Goal: Information Seeking & Learning: Learn about a topic

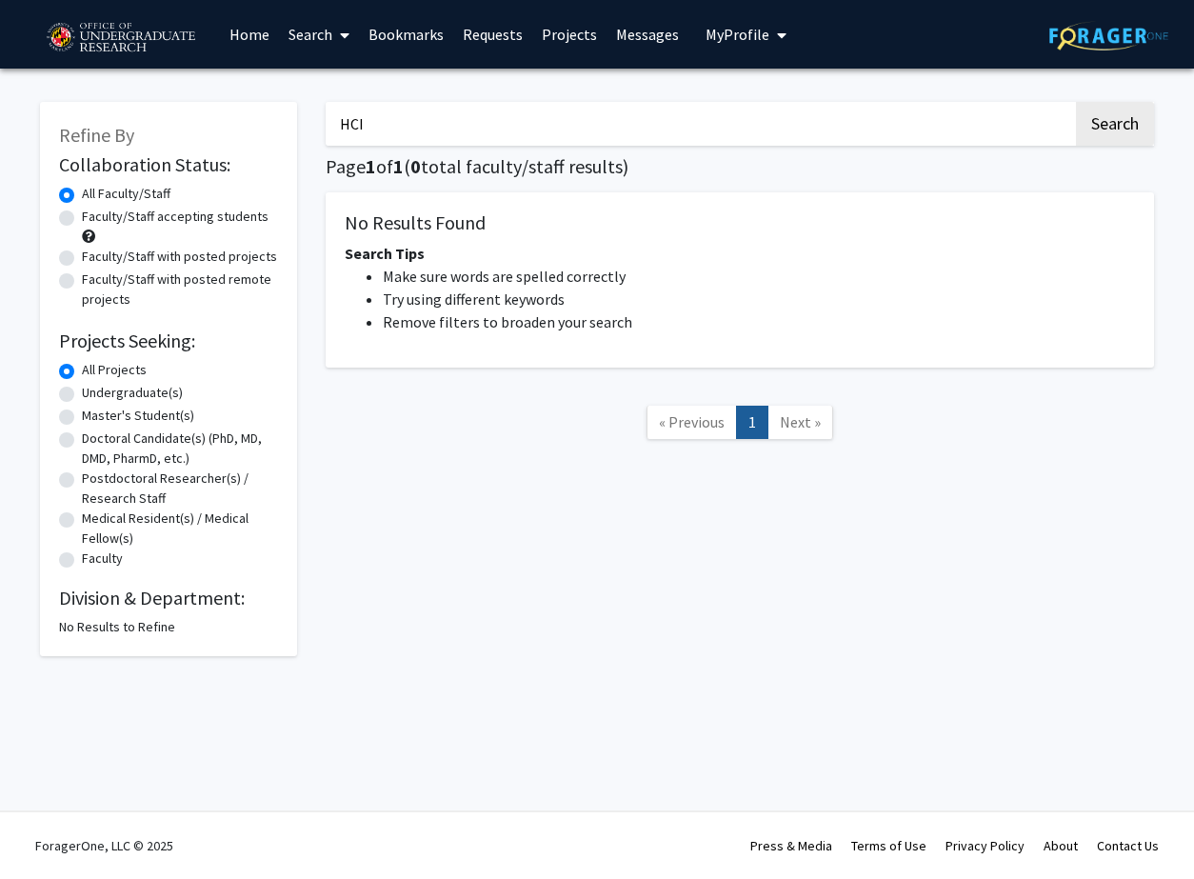
click at [367, 133] on input "HCI" at bounding box center [699, 124] width 747 height 44
click at [1076, 102] on button "Search" at bounding box center [1115, 124] width 78 height 44
type input "Human Computer"
click at [1076, 102] on button "Search" at bounding box center [1115, 124] width 78 height 44
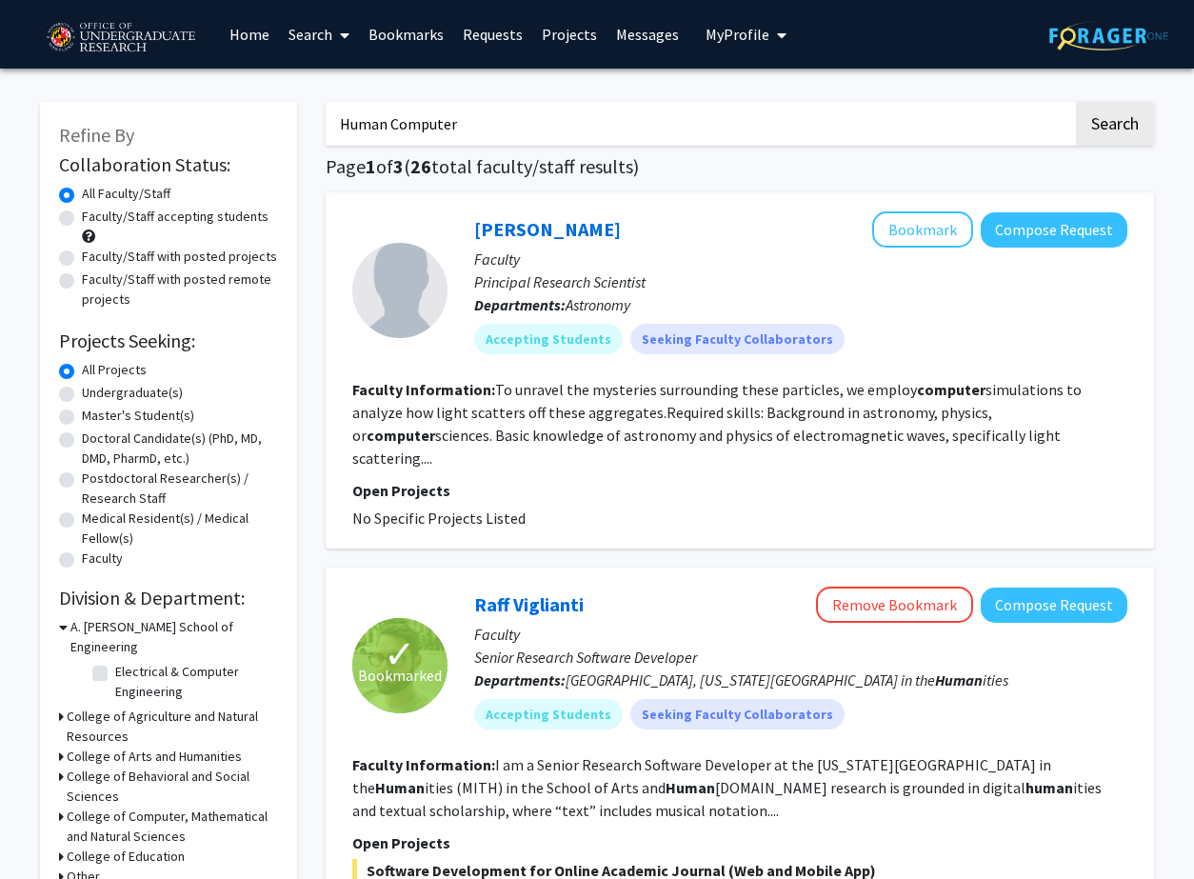
click at [82, 217] on label "Faculty/Staff accepting students" at bounding box center [175, 217] width 187 height 20
click at [82, 217] on input "Faculty/Staff accepting students" at bounding box center [88, 213] width 12 height 12
radio input "true"
click at [82, 397] on label "Undergraduate(s)" at bounding box center [132, 393] width 101 height 20
click at [82, 395] on input "Undergraduate(s)" at bounding box center [88, 389] width 12 height 12
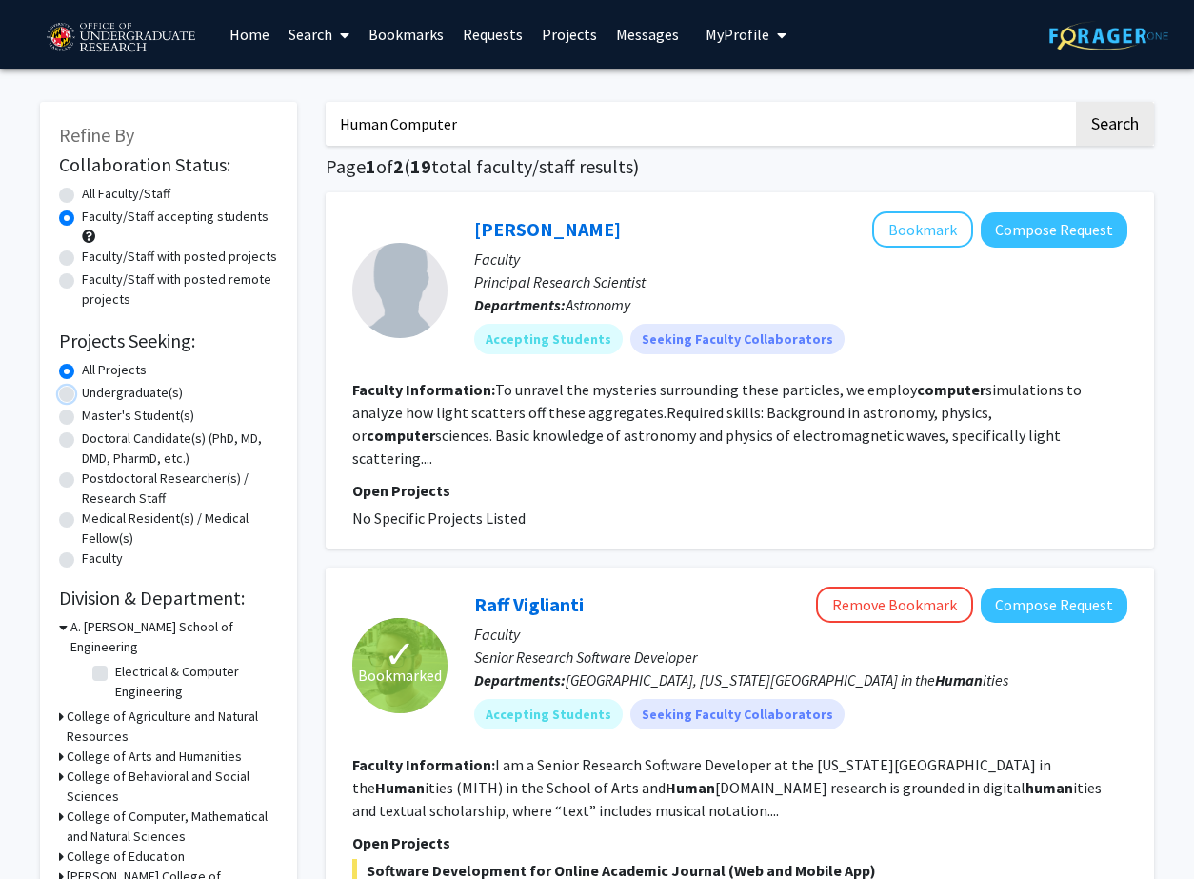
radio input "true"
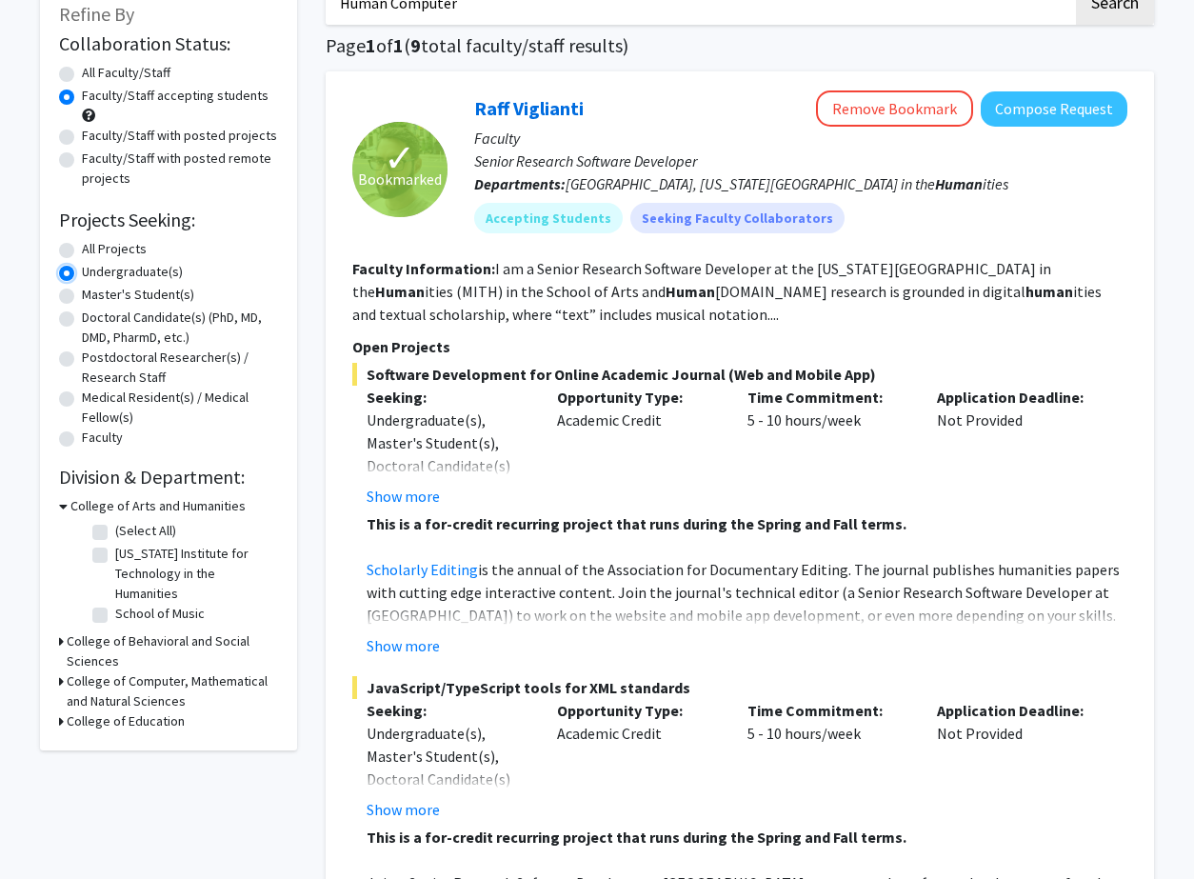
scroll to position [143, 0]
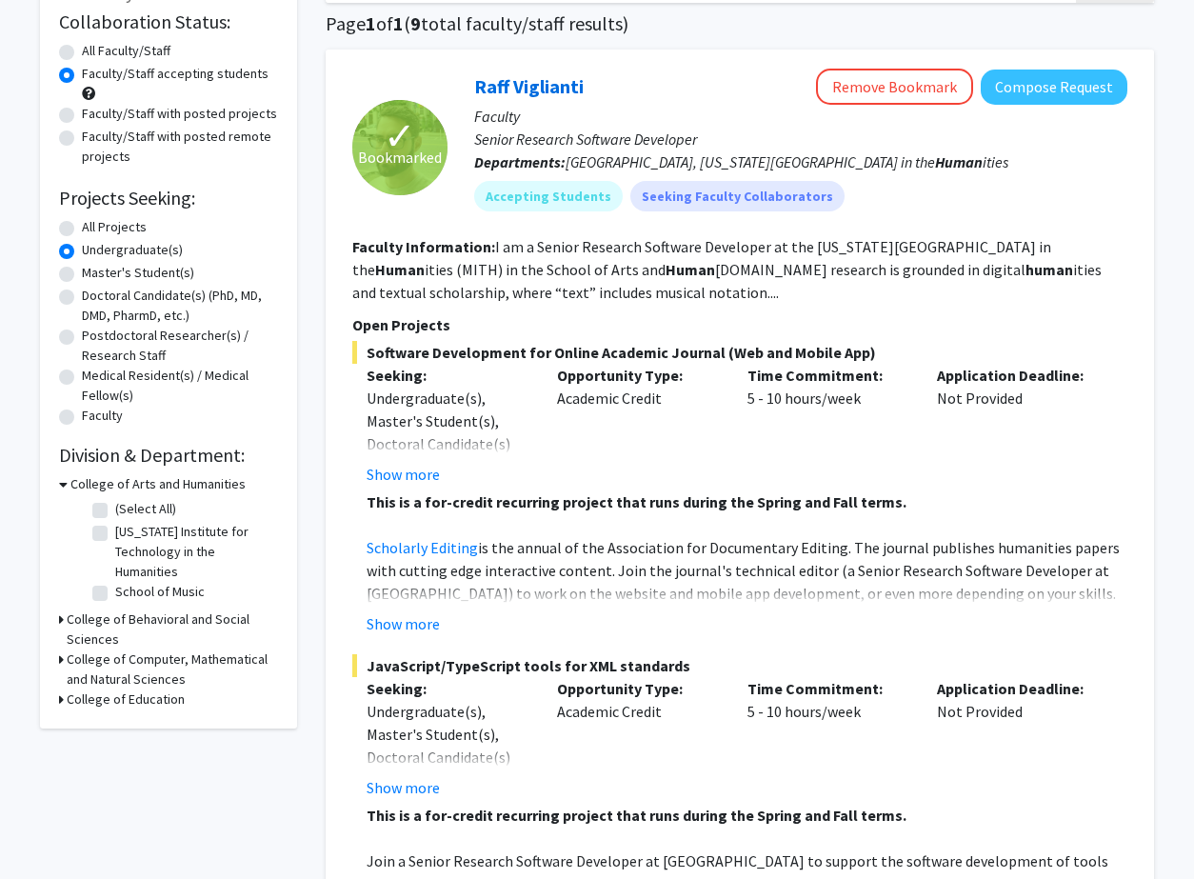
click at [59, 611] on icon at bounding box center [61, 619] width 5 height 20
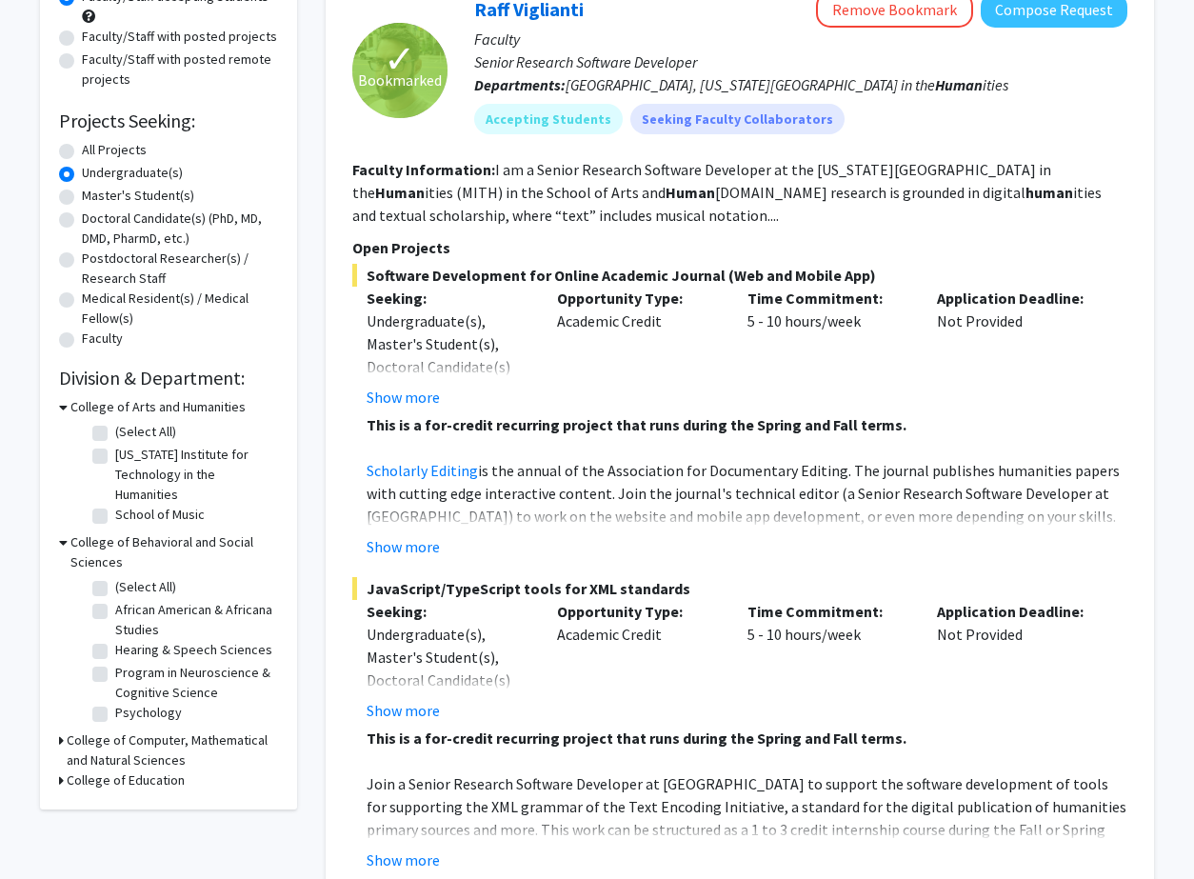
scroll to position [258, 0]
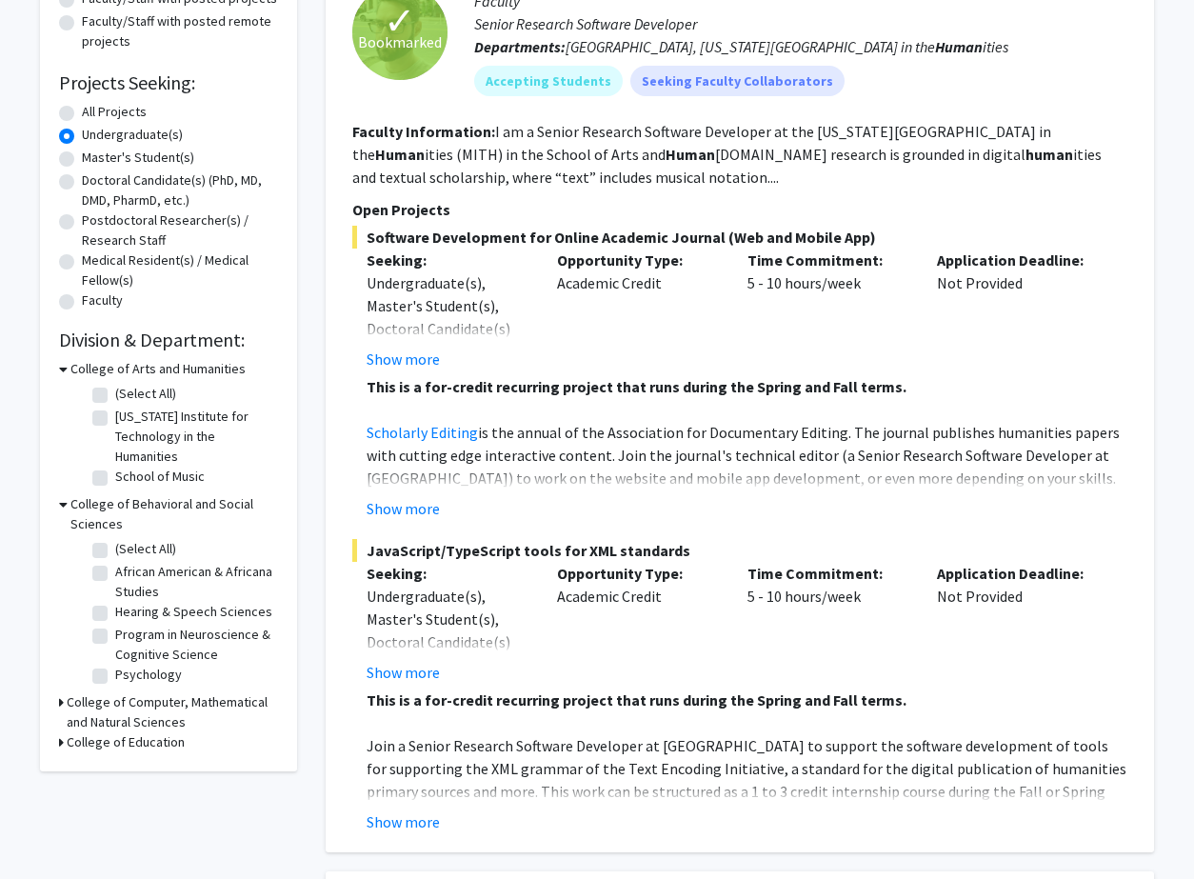
click at [64, 705] on div "College of Computer, Mathematical and Natural Sciences" at bounding box center [168, 712] width 219 height 40
click at [61, 696] on icon at bounding box center [61, 702] width 5 height 20
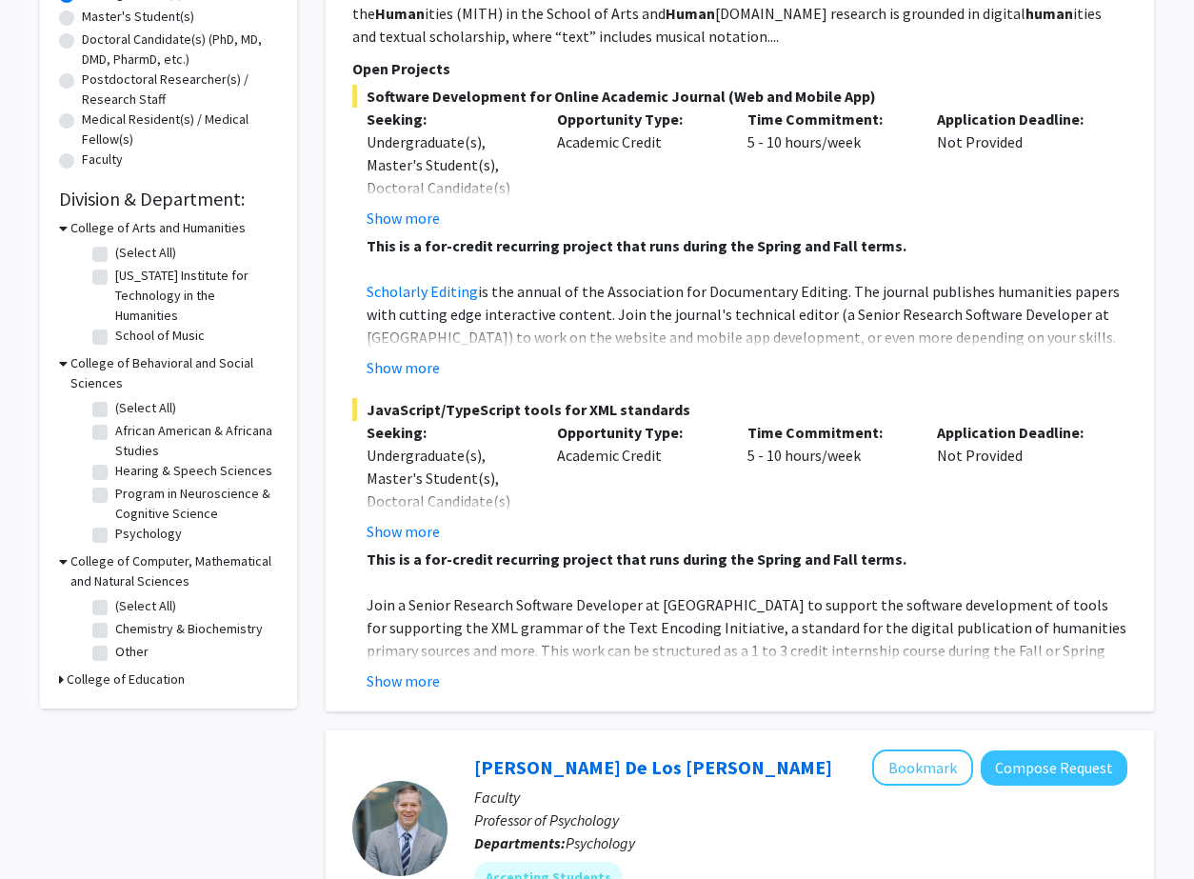
scroll to position [407, 0]
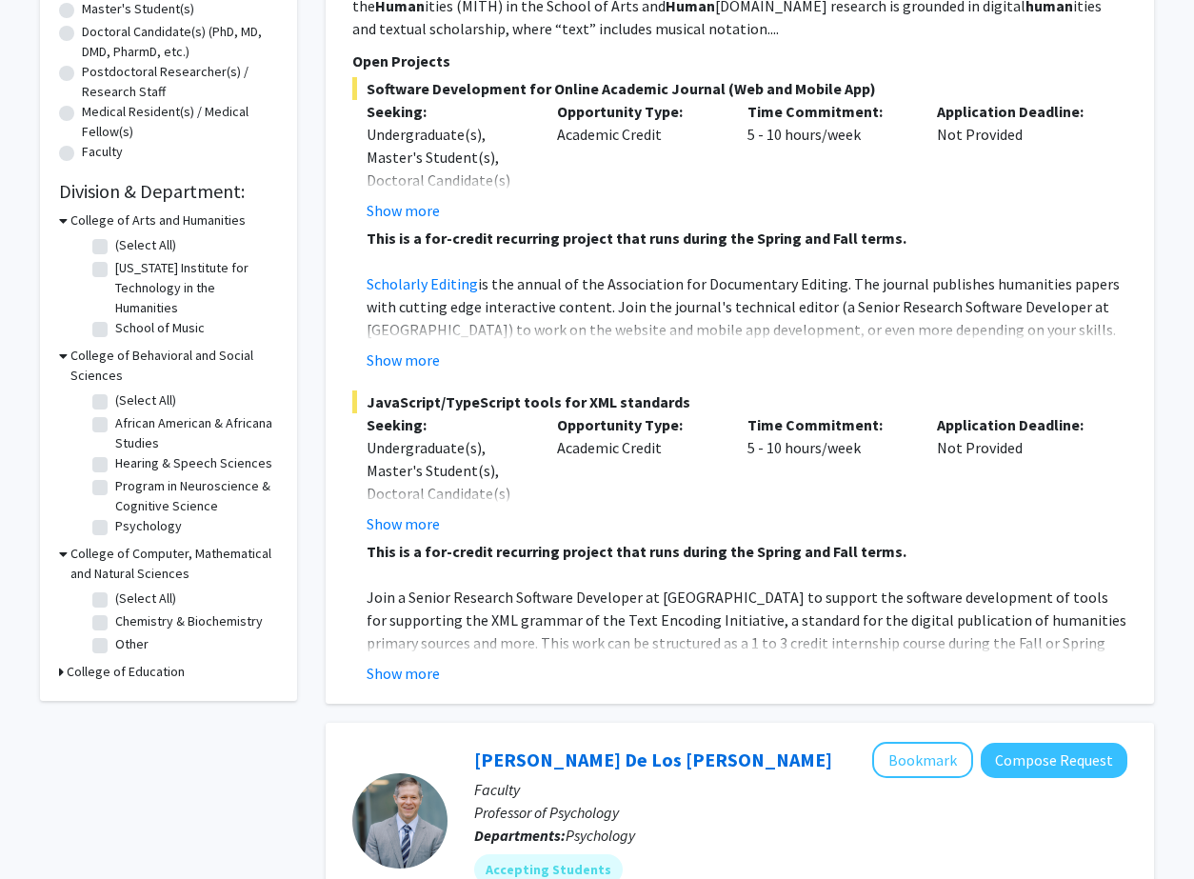
click at [57, 671] on div "Refine By Collaboration Status: Collaboration Status All Faculty/Staff Collabor…" at bounding box center [168, 197] width 257 height 1005
click at [60, 672] on icon at bounding box center [61, 672] width 5 height 20
click at [115, 785] on label "Human Development & Quantitative Methodology" at bounding box center [194, 789] width 158 height 40
click at [115, 782] on input "Human Development & Quantitative Methodology" at bounding box center [121, 775] width 12 height 12
checkbox input "true"
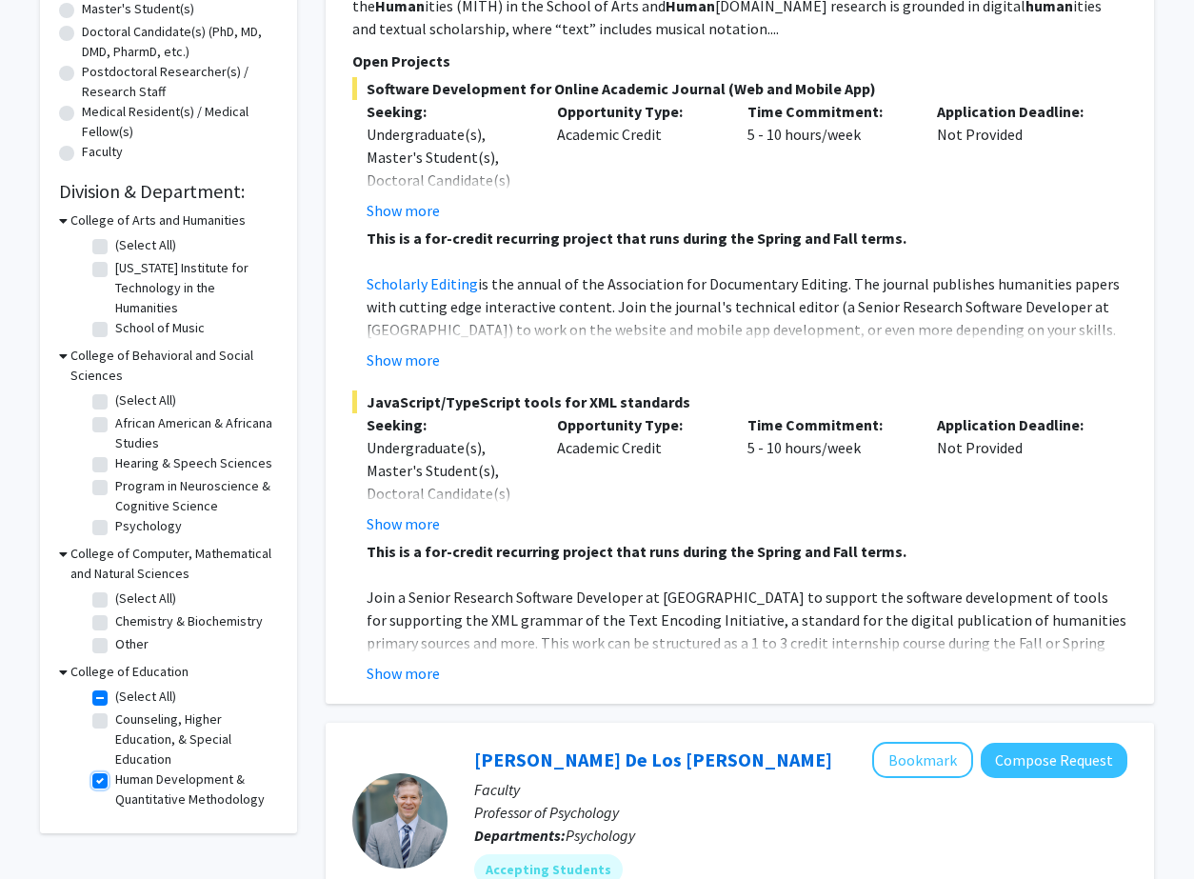
checkbox input "true"
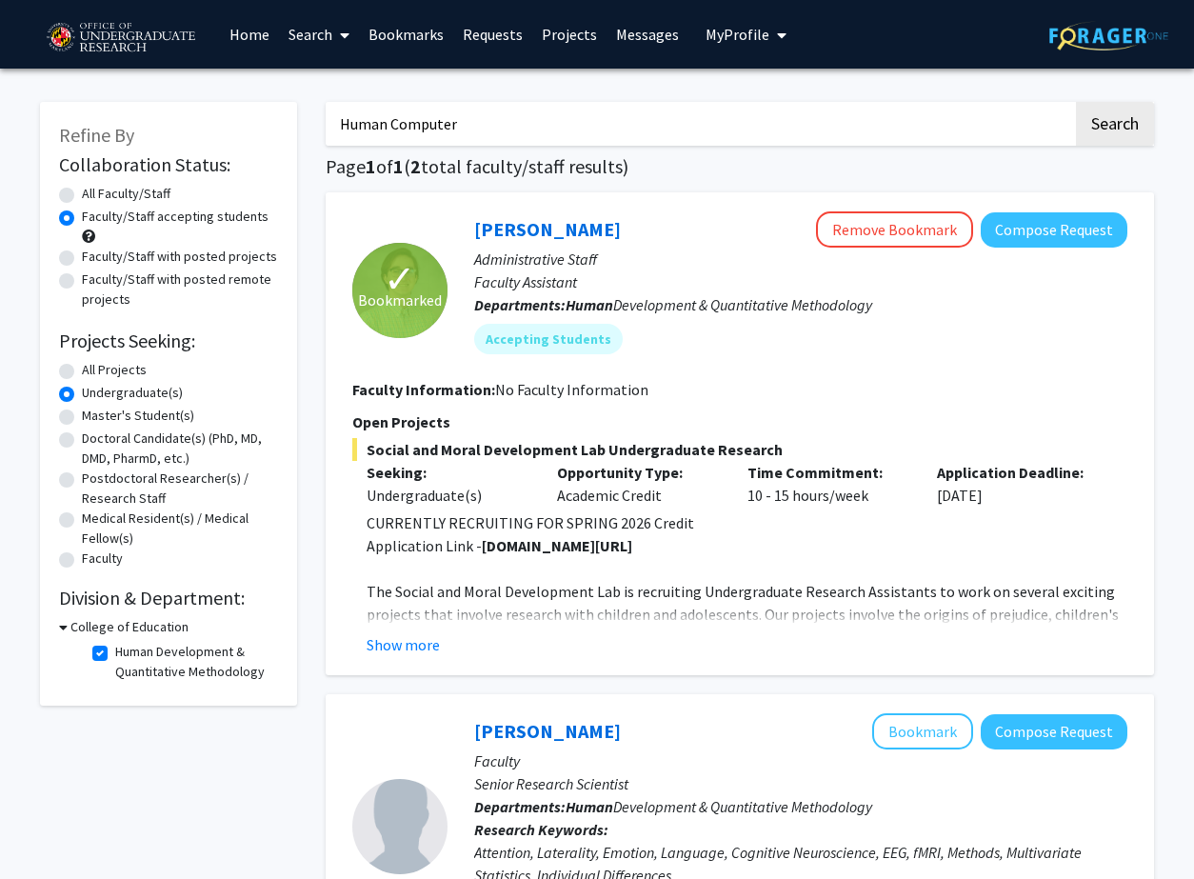
click at [68, 627] on div "College of Education" at bounding box center [168, 627] width 219 height 20
click at [63, 624] on icon at bounding box center [63, 627] width 9 height 20
click at [59, 625] on icon at bounding box center [61, 627] width 5 height 20
click at [388, 636] on button "Show more" at bounding box center [403, 644] width 73 height 23
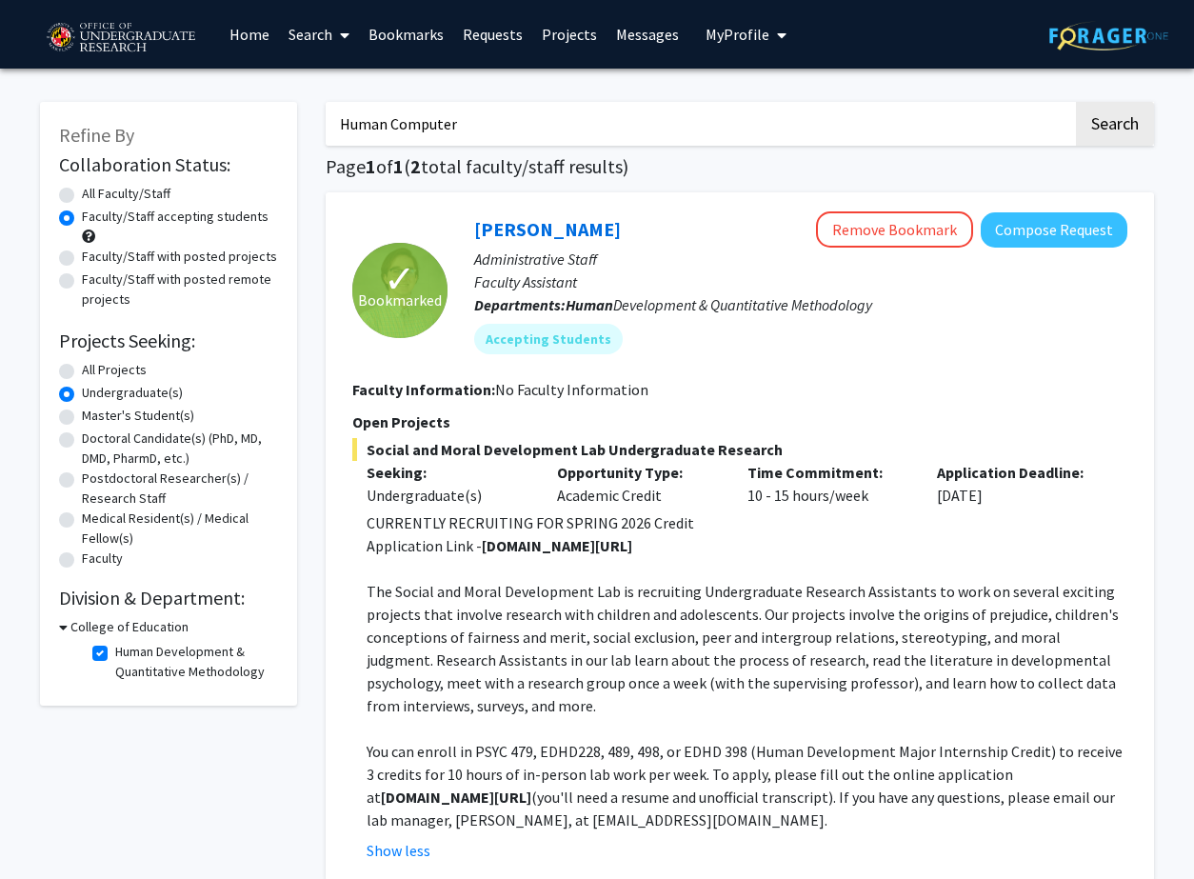
click at [105, 135] on span "Refine By" at bounding box center [96, 135] width 75 height 24
click at [115, 653] on label "Human Development & Quantitative Methodology" at bounding box center [194, 662] width 158 height 40
click at [115, 653] on input "Human Development & Quantitative Methodology" at bounding box center [121, 648] width 12 height 12
checkbox input "false"
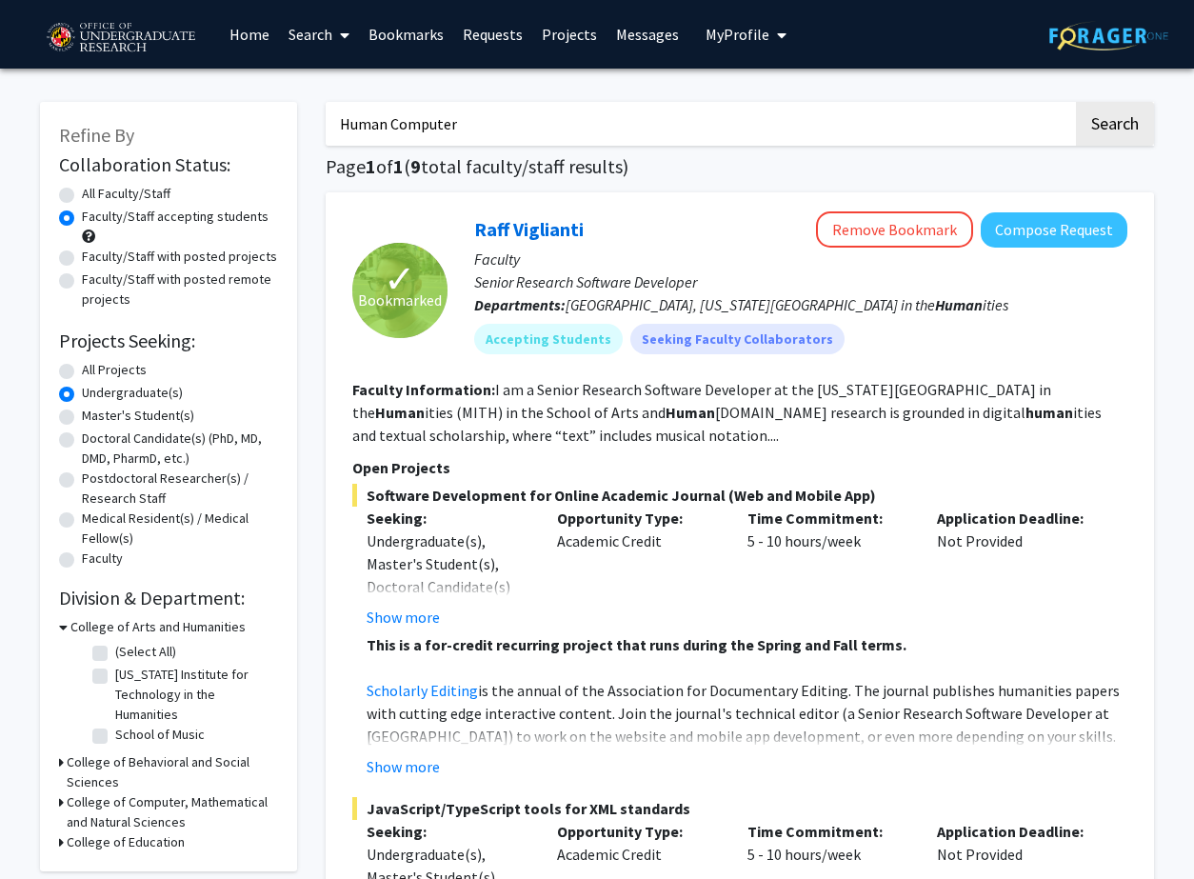
click at [748, 116] on input "Human Computer" at bounding box center [699, 124] width 747 height 44
click at [402, 115] on input "Human Computer" at bounding box center [699, 124] width 747 height 44
click at [403, 115] on input "Human Computer" at bounding box center [699, 124] width 747 height 44
click at [1076, 102] on button "Search" at bounding box center [1115, 124] width 78 height 44
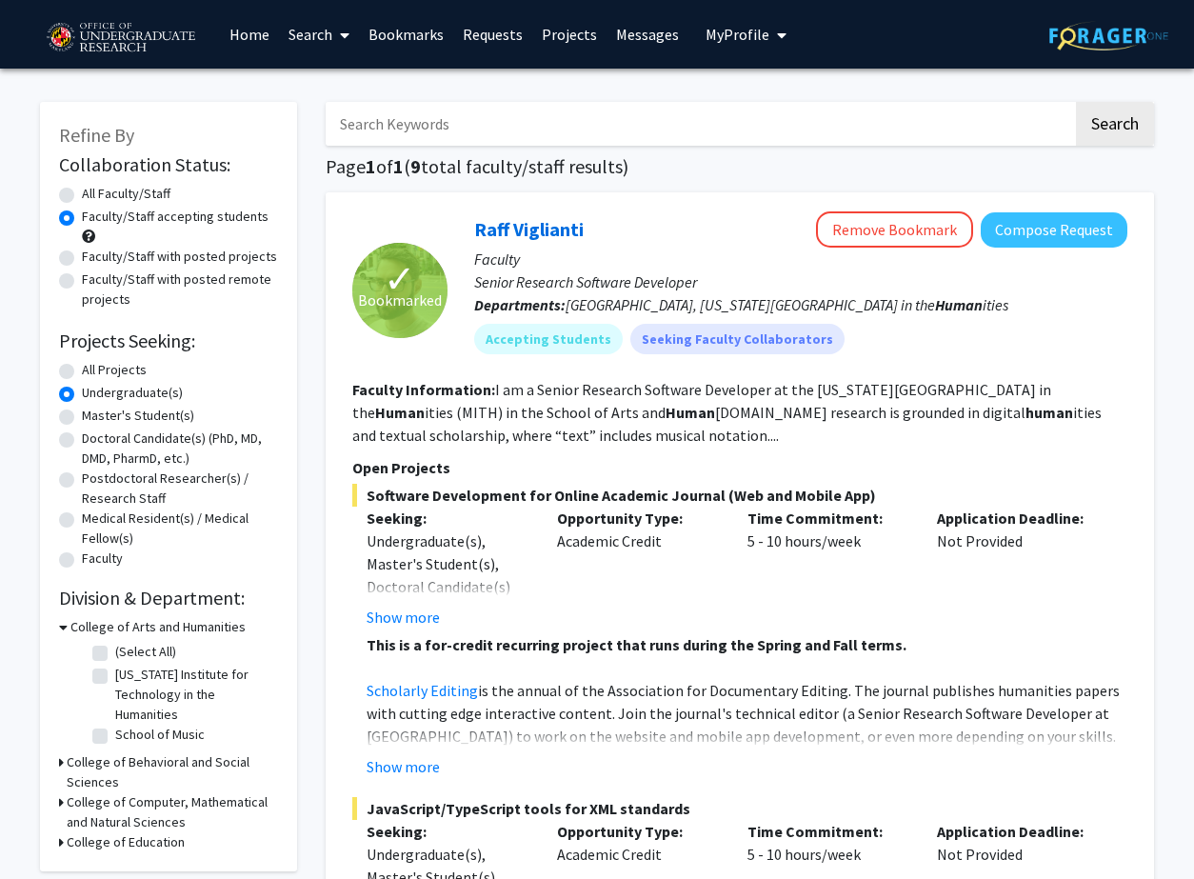
radio input "true"
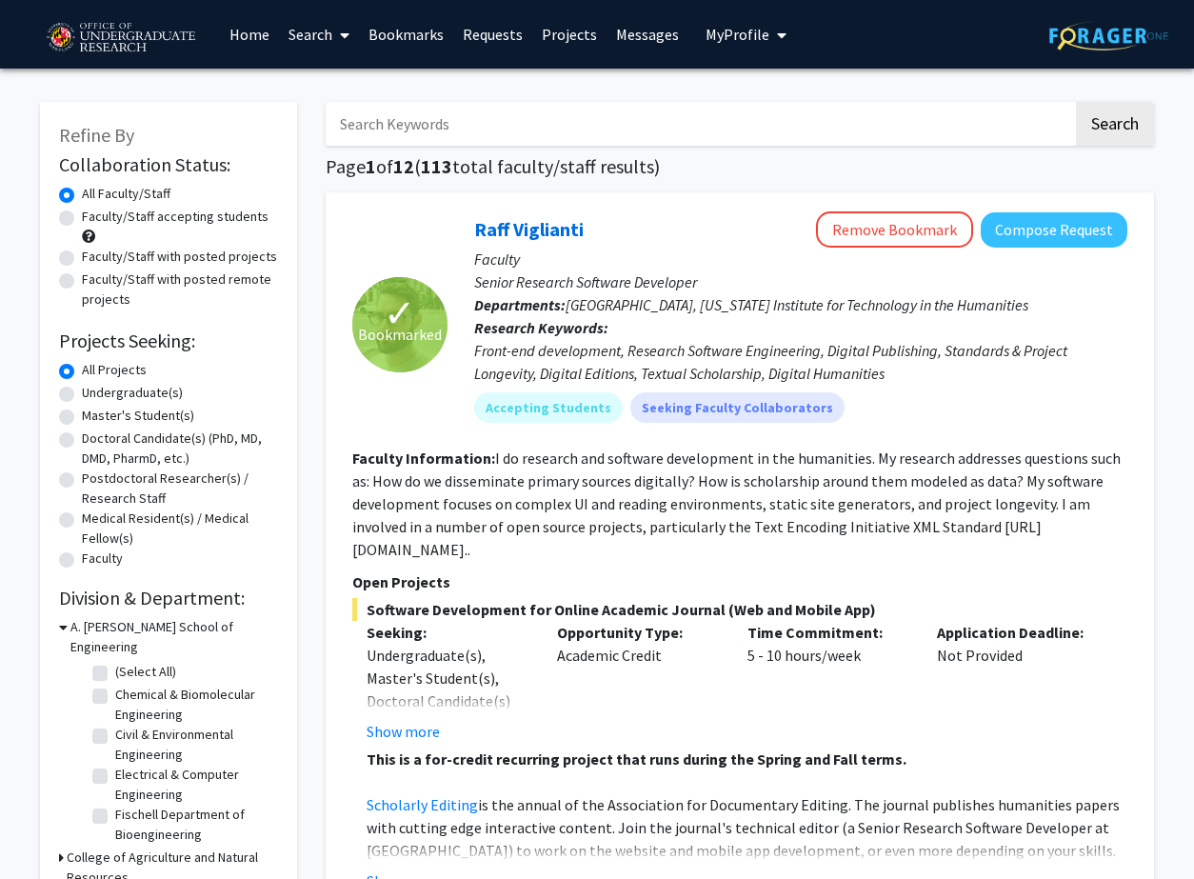
click at [124, 221] on label "Faculty/Staff accepting students" at bounding box center [175, 217] width 187 height 20
click at [94, 219] on input "Faculty/Staff accepting students" at bounding box center [88, 213] width 12 height 12
radio input "true"
click at [93, 396] on label "Undergraduate(s)" at bounding box center [132, 393] width 101 height 20
click at [93, 395] on input "Undergraduate(s)" at bounding box center [88, 389] width 12 height 12
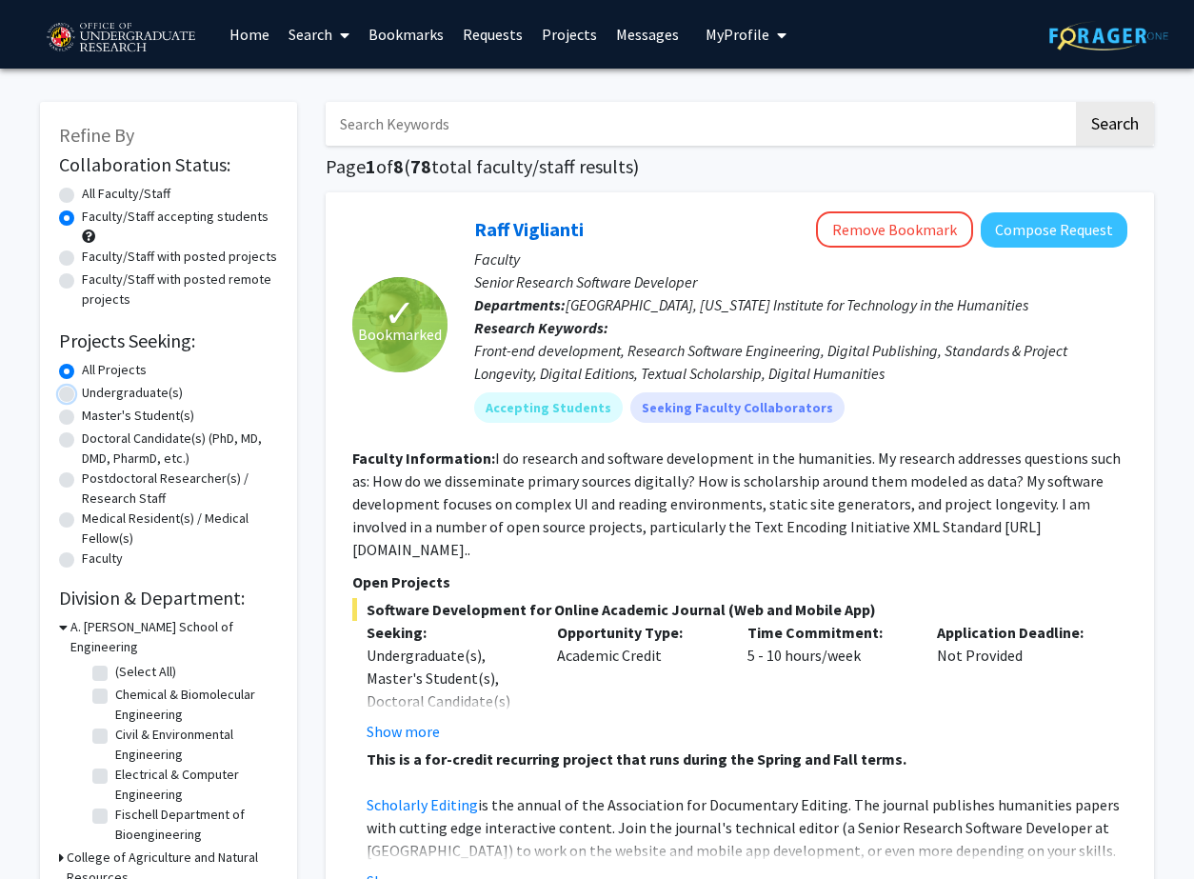
radio input "true"
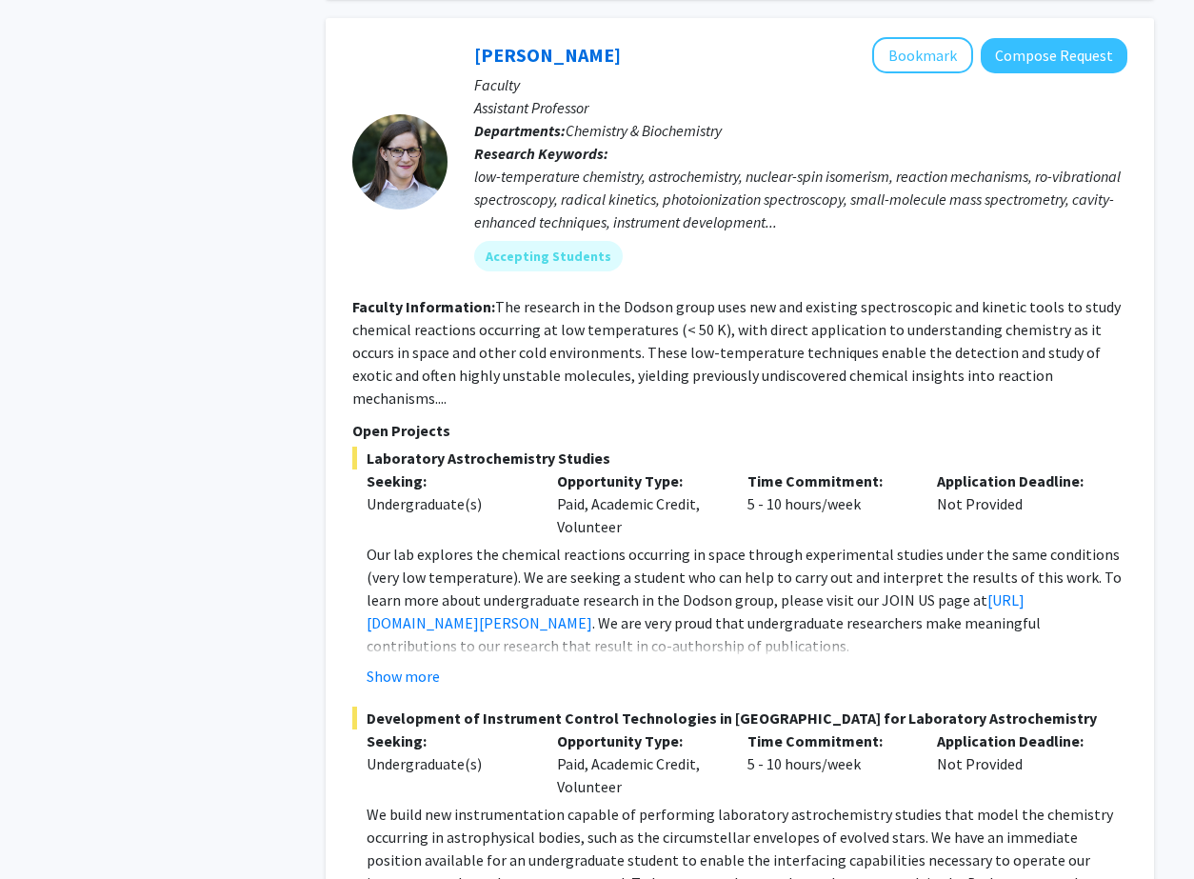
scroll to position [8517, 0]
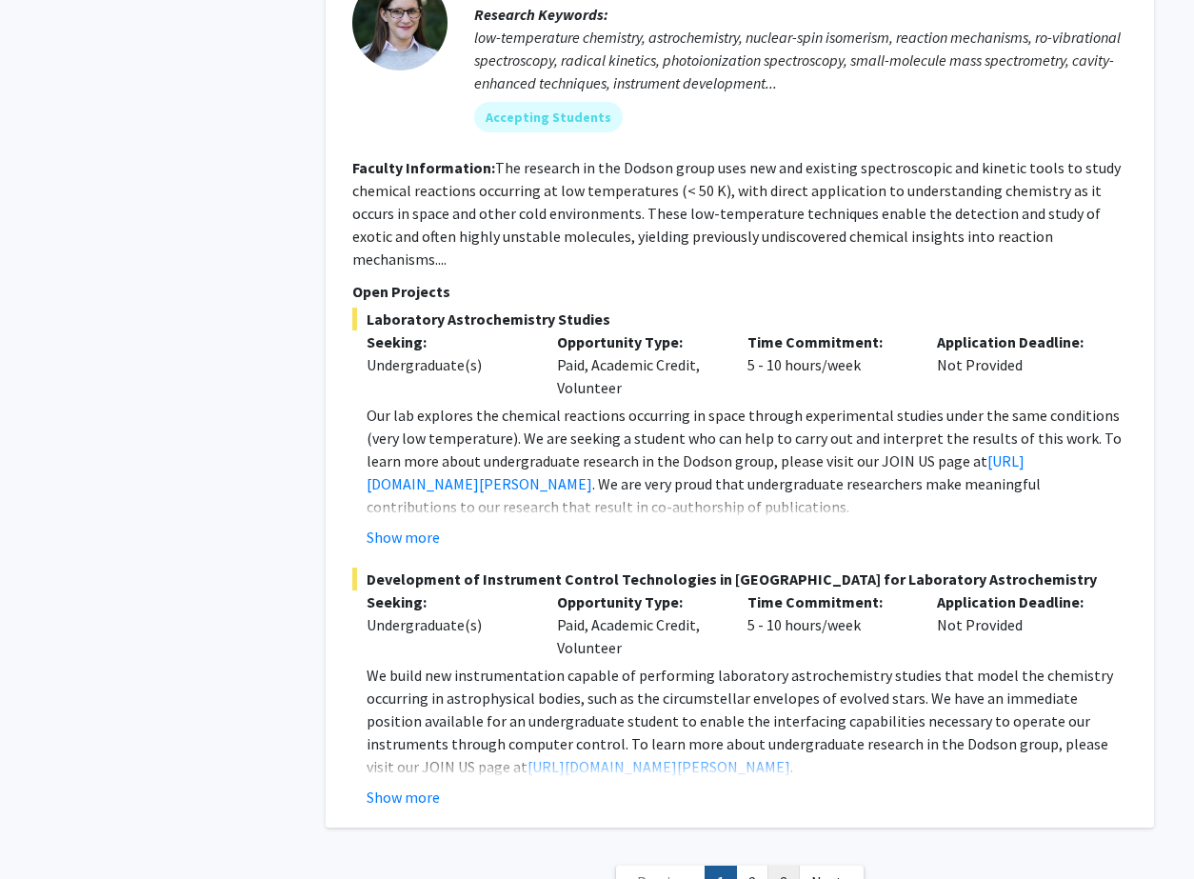
click at [784, 865] on link "3" at bounding box center [783, 881] width 32 height 33
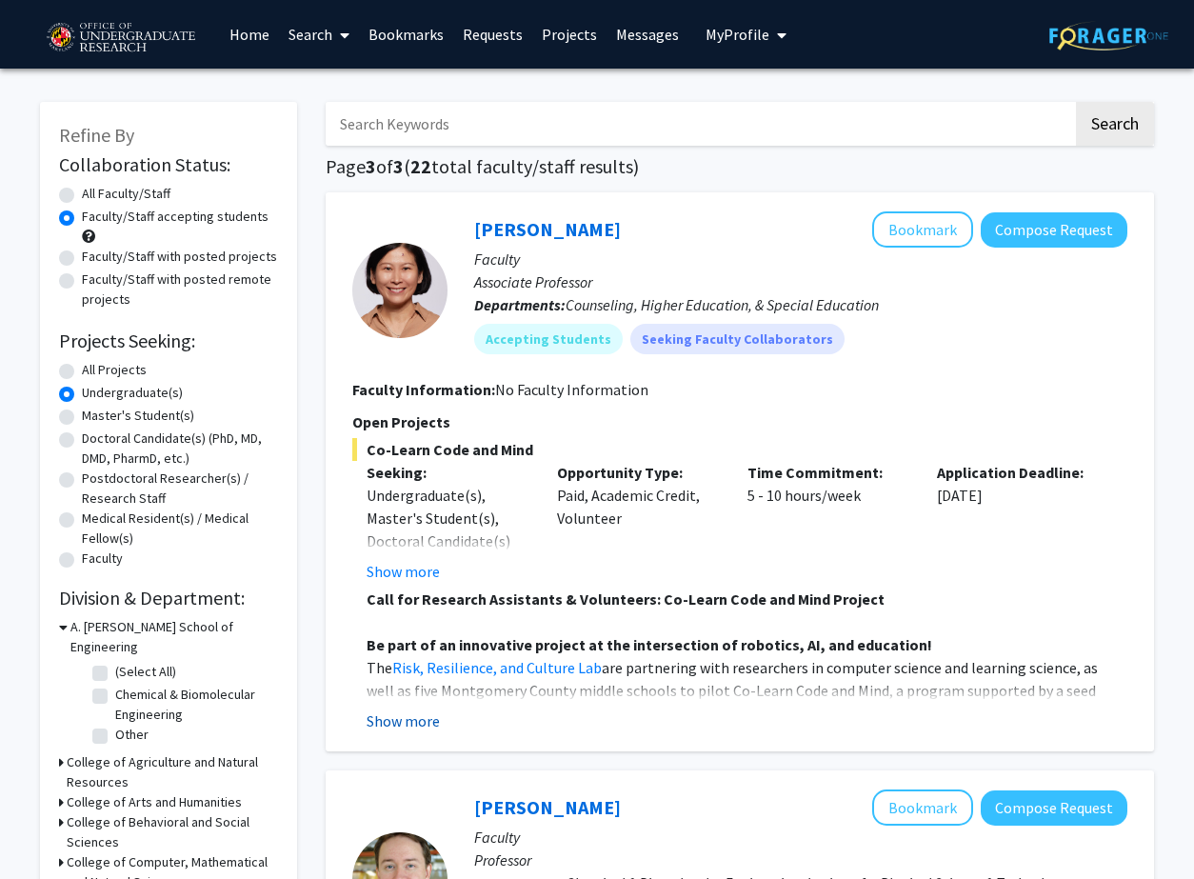
click at [415, 719] on button "Show more" at bounding box center [403, 720] width 73 height 23
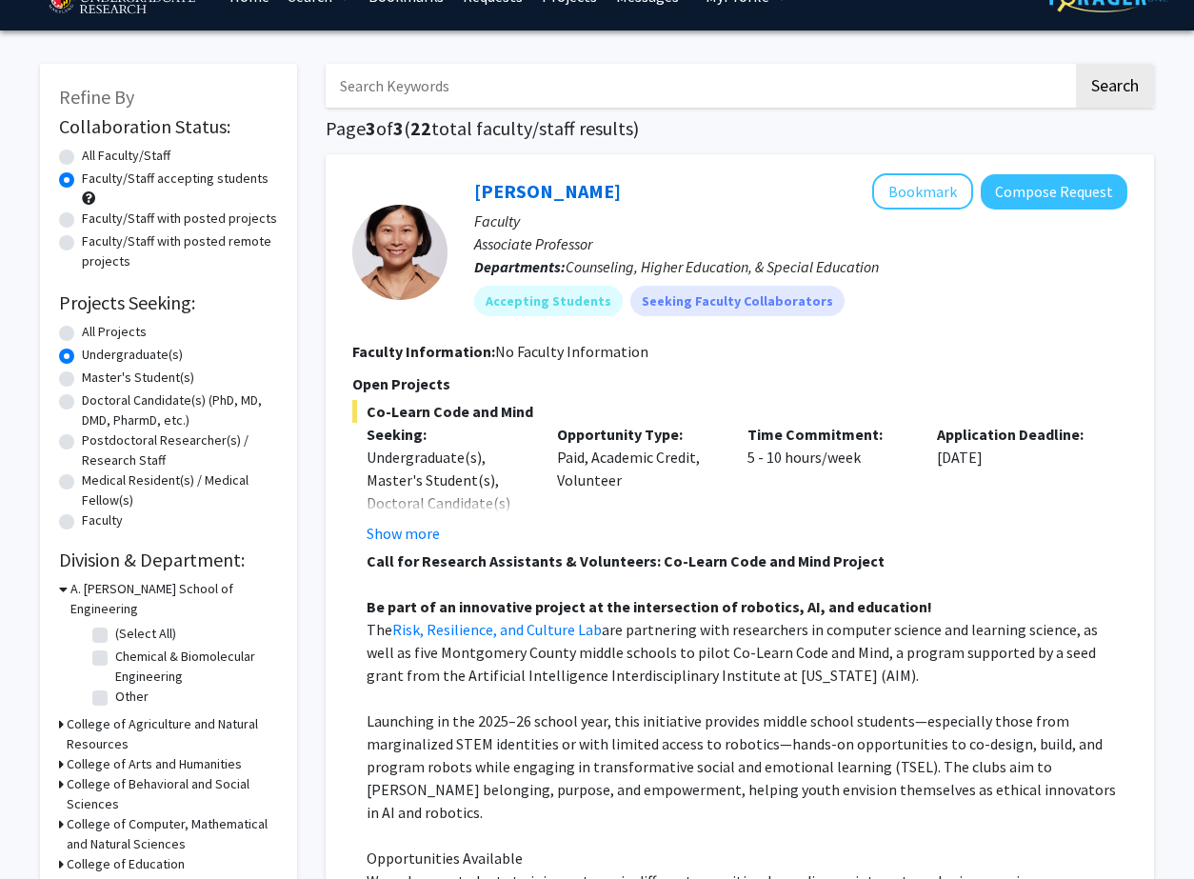
scroll to position [43, 0]
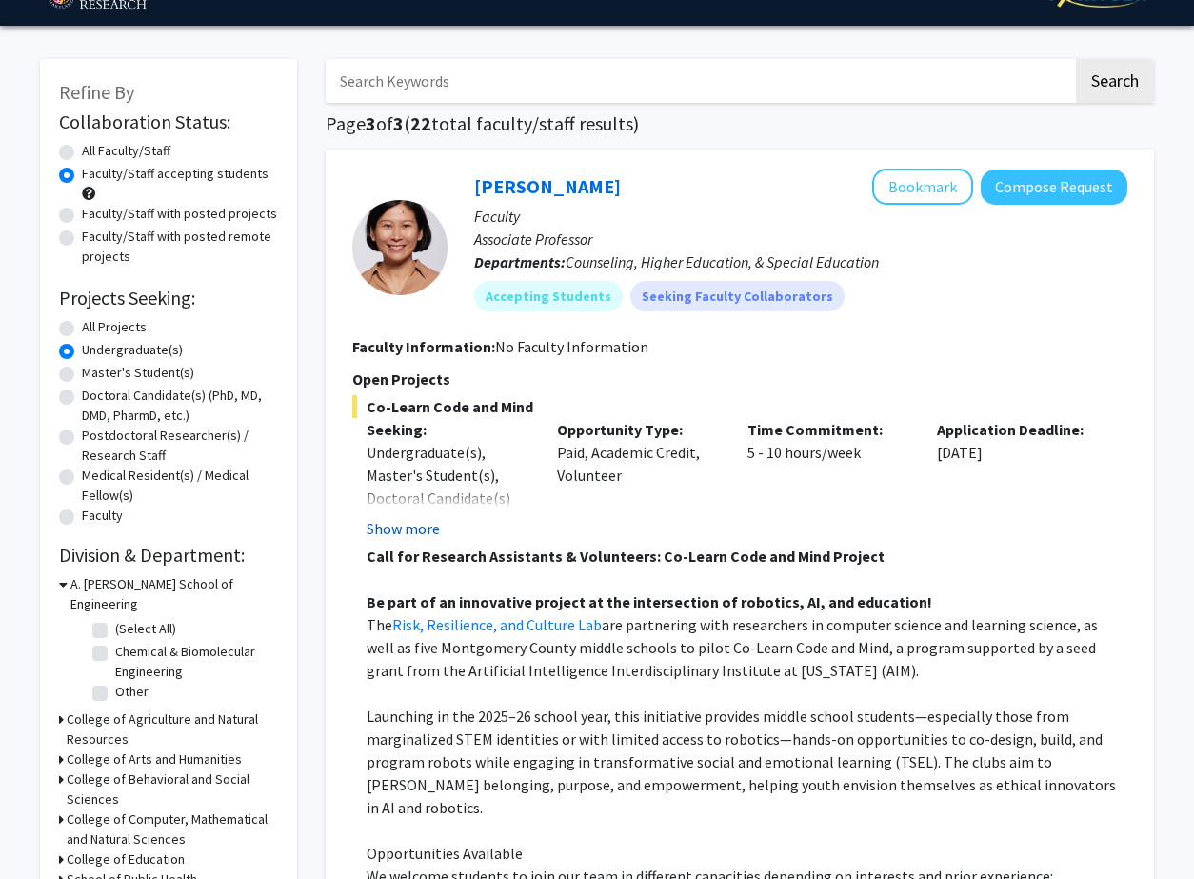
click at [388, 526] on button "Show more" at bounding box center [403, 528] width 73 height 23
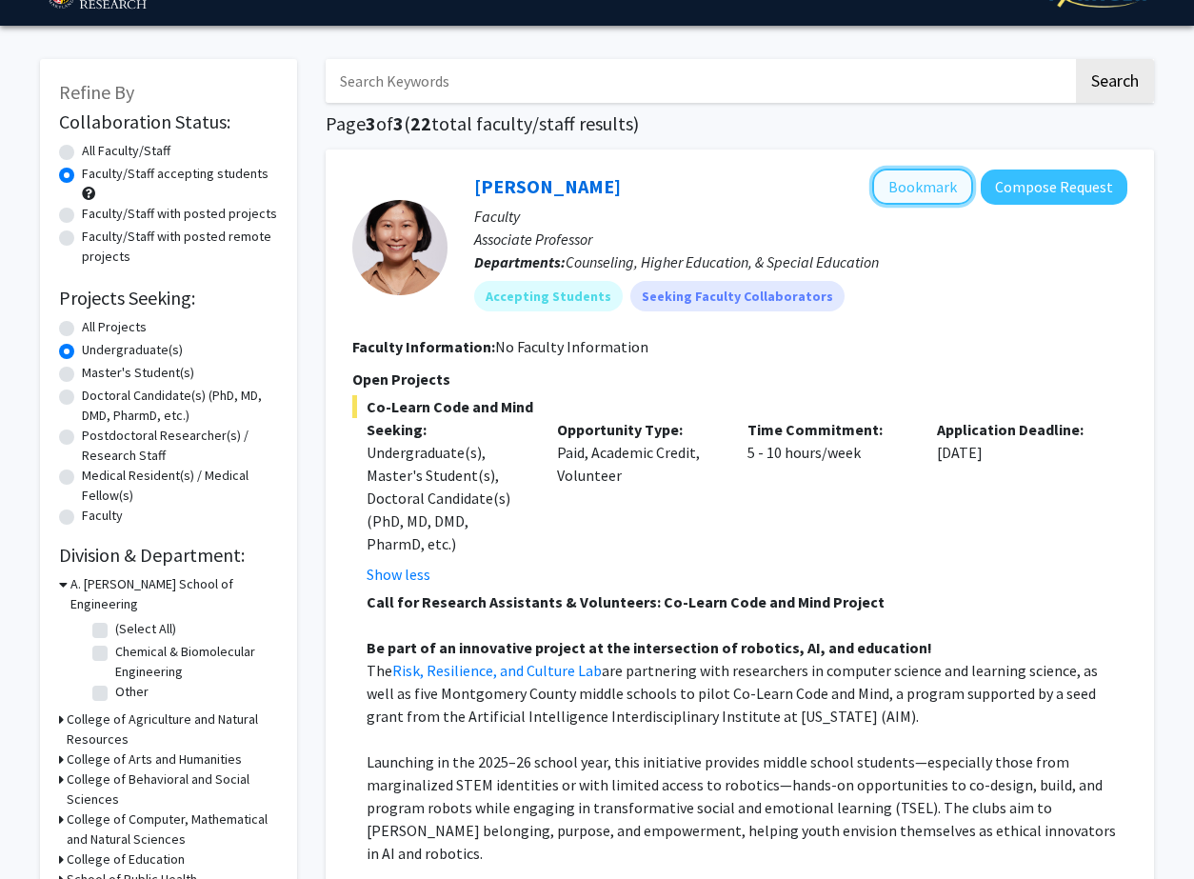
click at [938, 184] on button "Bookmark" at bounding box center [922, 187] width 101 height 36
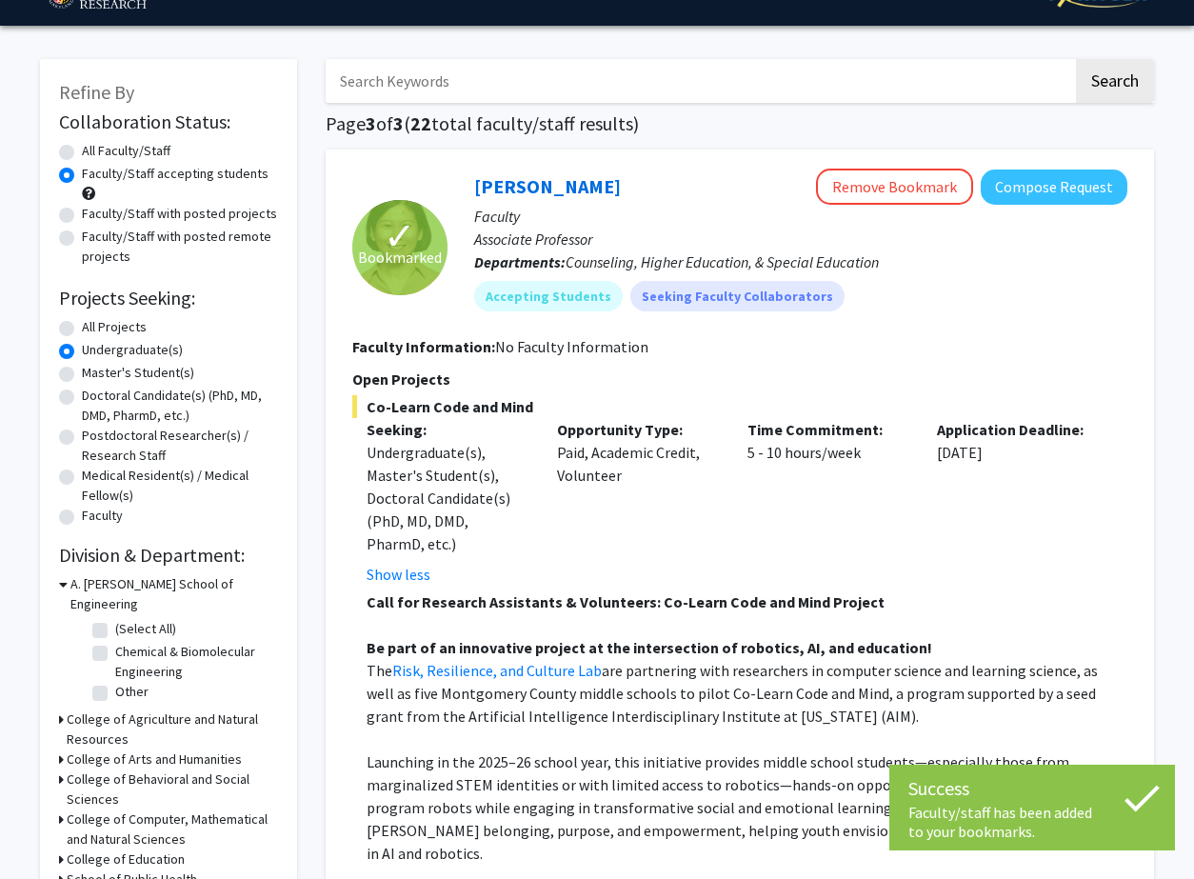
scroll to position [1476, 0]
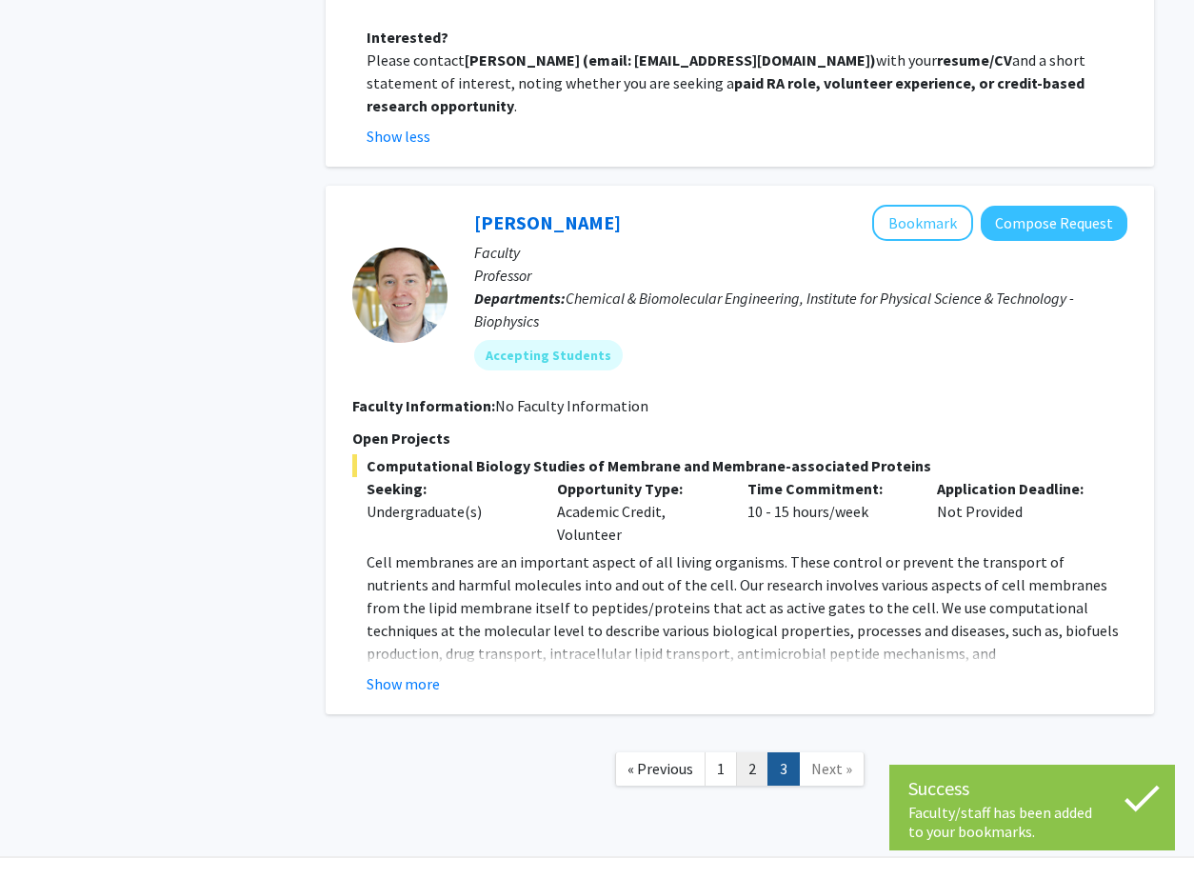
click at [743, 752] on link "2" at bounding box center [752, 768] width 32 height 33
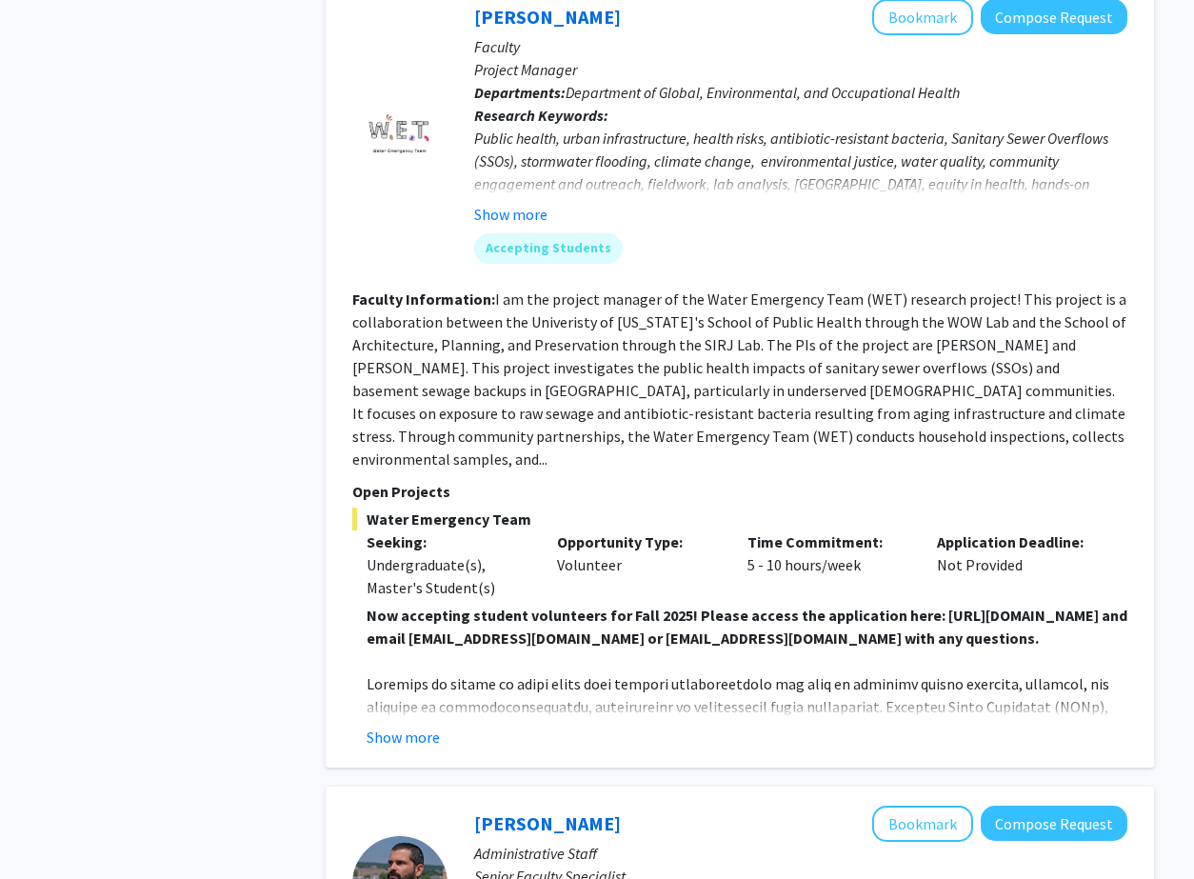
scroll to position [2223, 0]
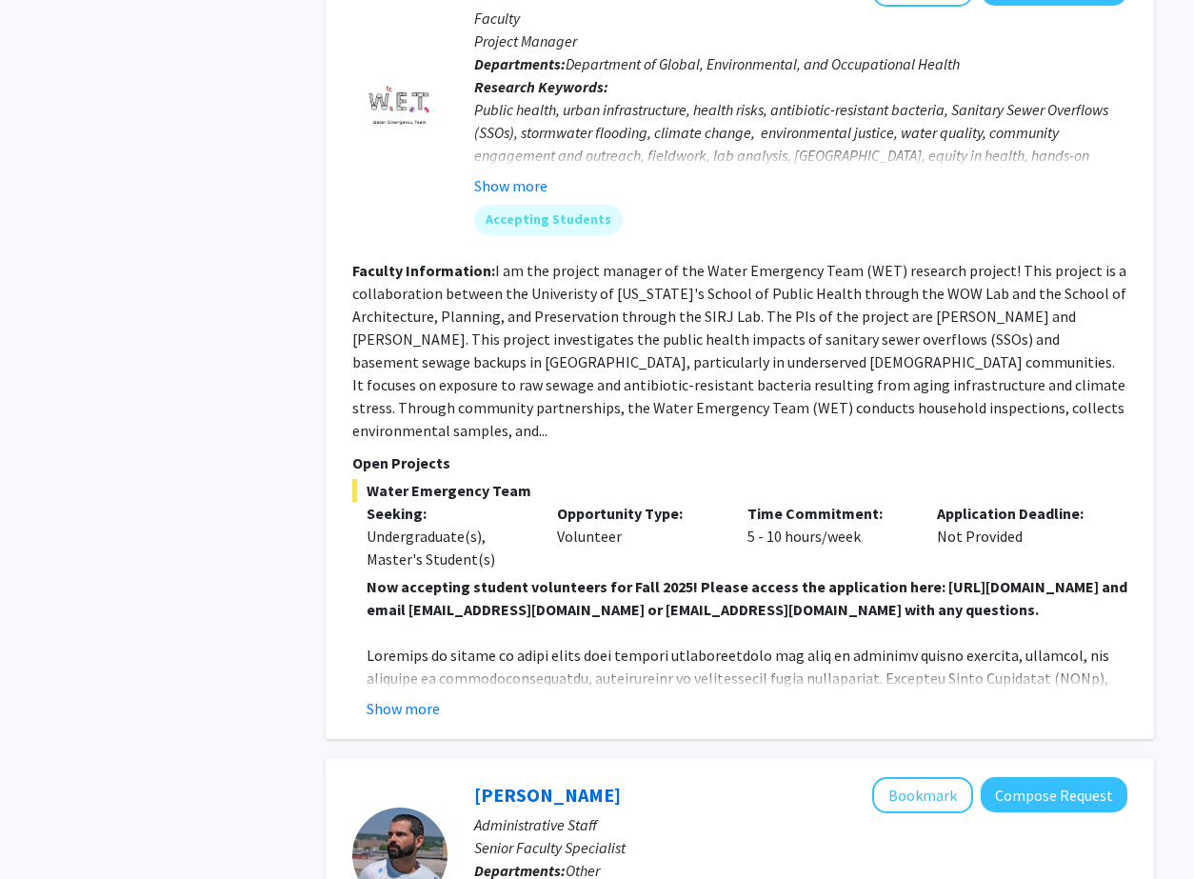
click at [385, 699] on div "Shachar Gazit-Rosenthal Bookmark Compose Request Faculty Project Manager Depart…" at bounding box center [740, 344] width 828 height 787
click at [386, 697] on button "Show more" at bounding box center [403, 708] width 73 height 23
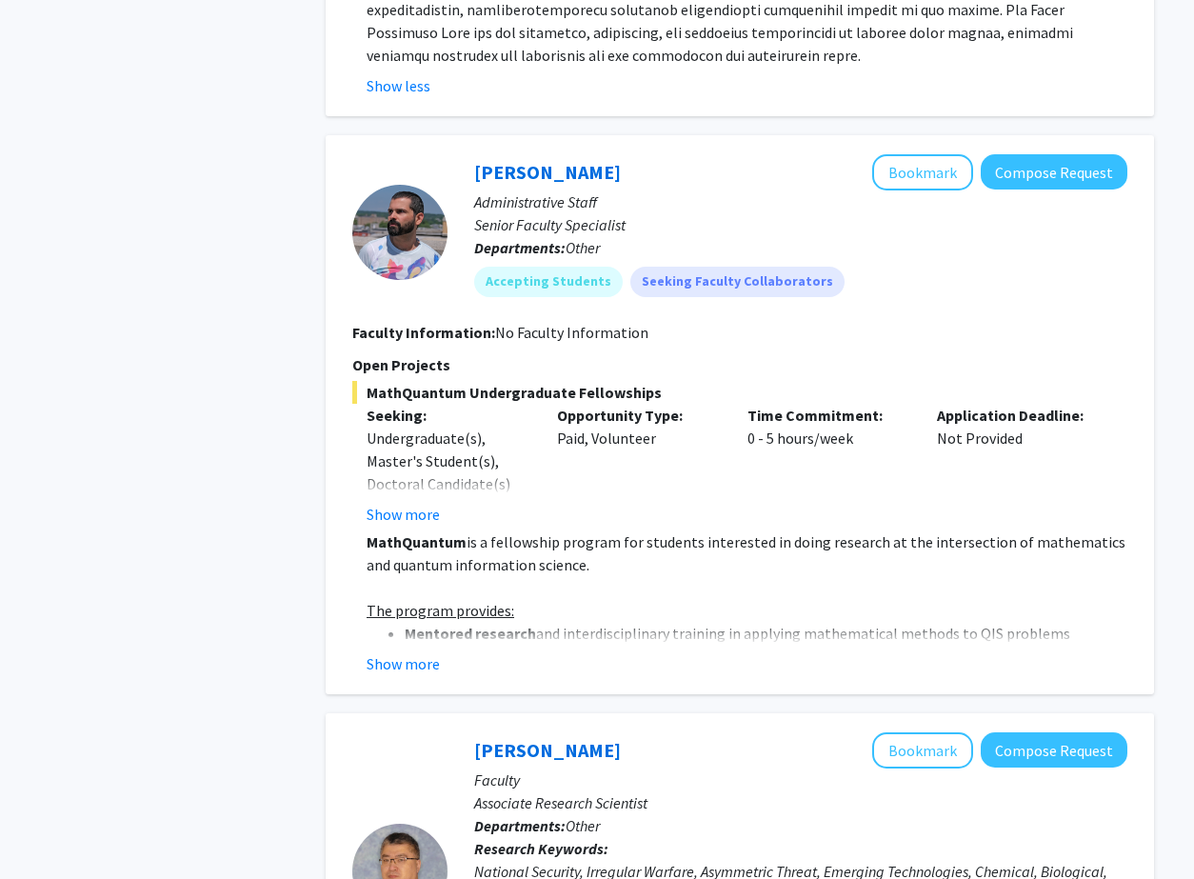
scroll to position [3238, 0]
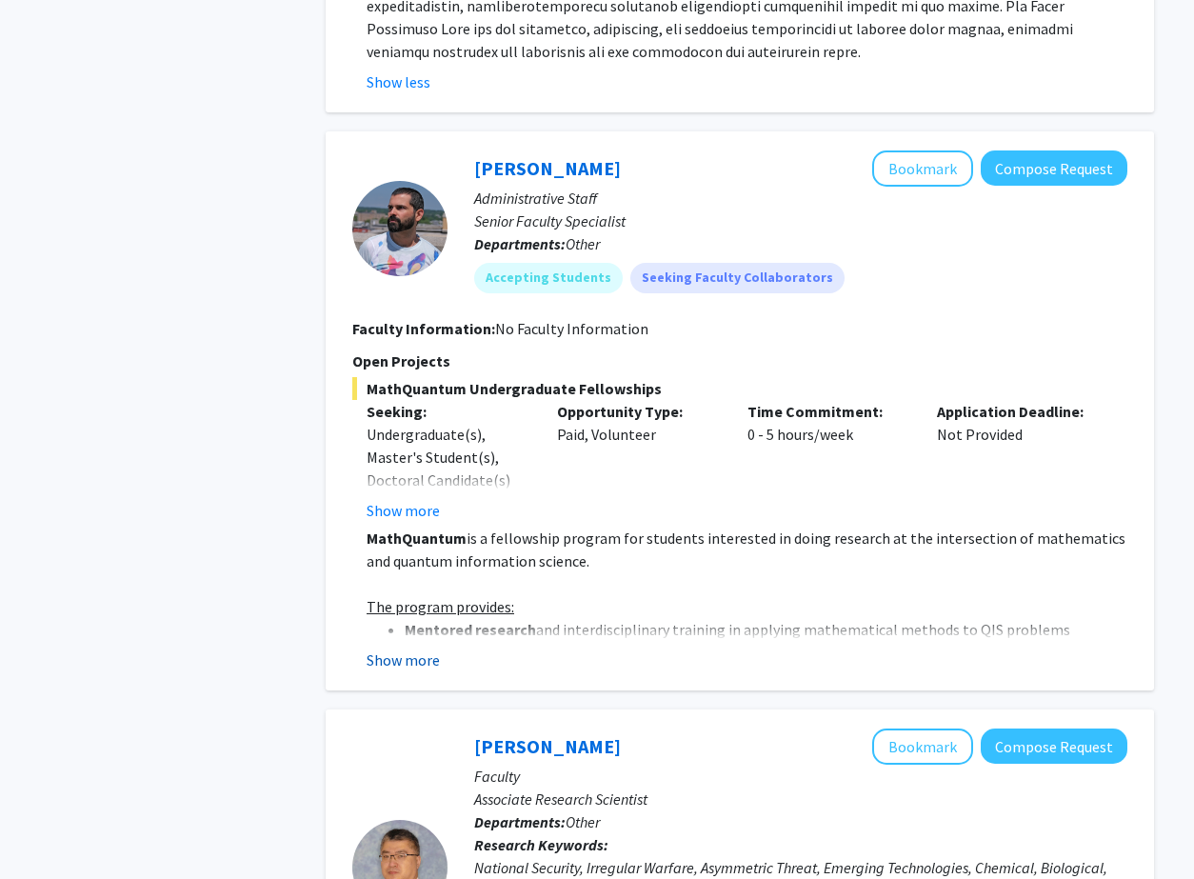
click at [406, 648] on button "Show more" at bounding box center [403, 659] width 73 height 23
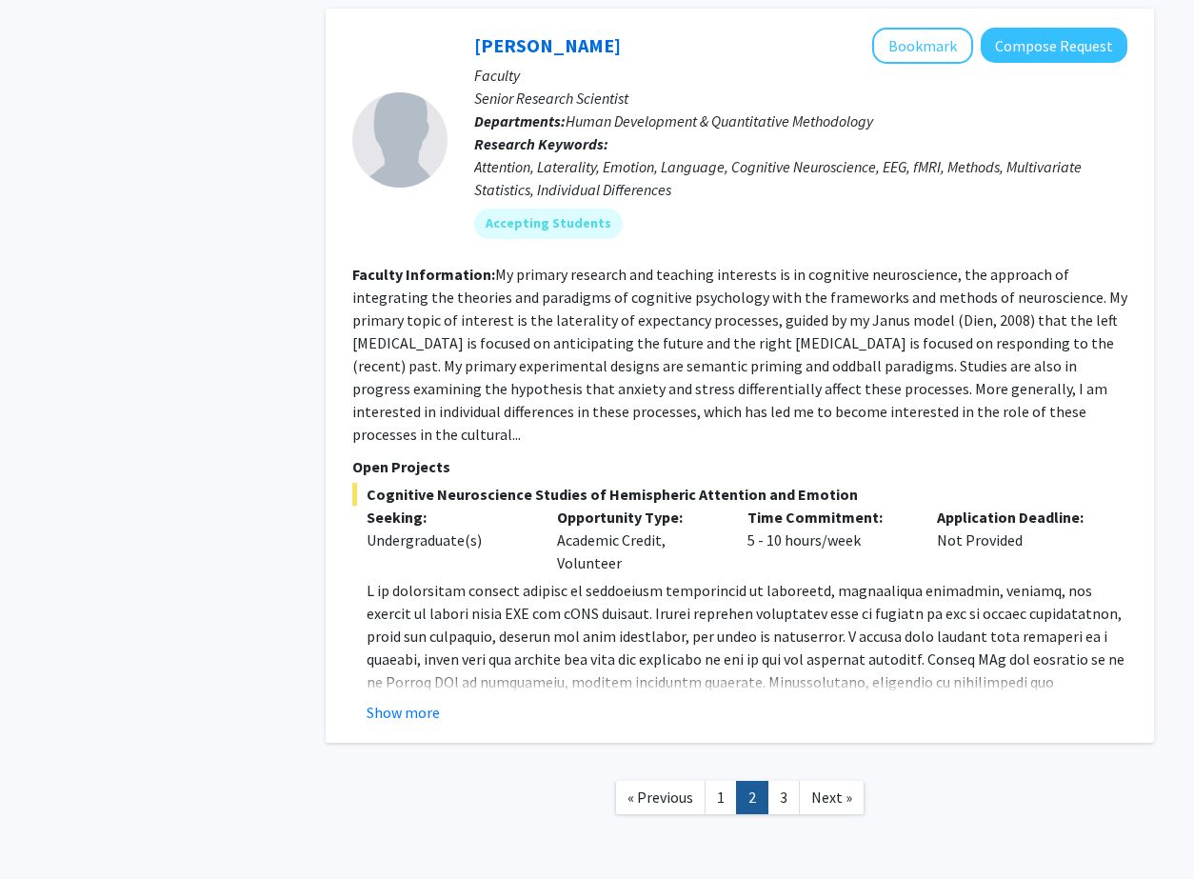
scroll to position [7151, 0]
click at [403, 700] on button "Show more" at bounding box center [403, 711] width 73 height 23
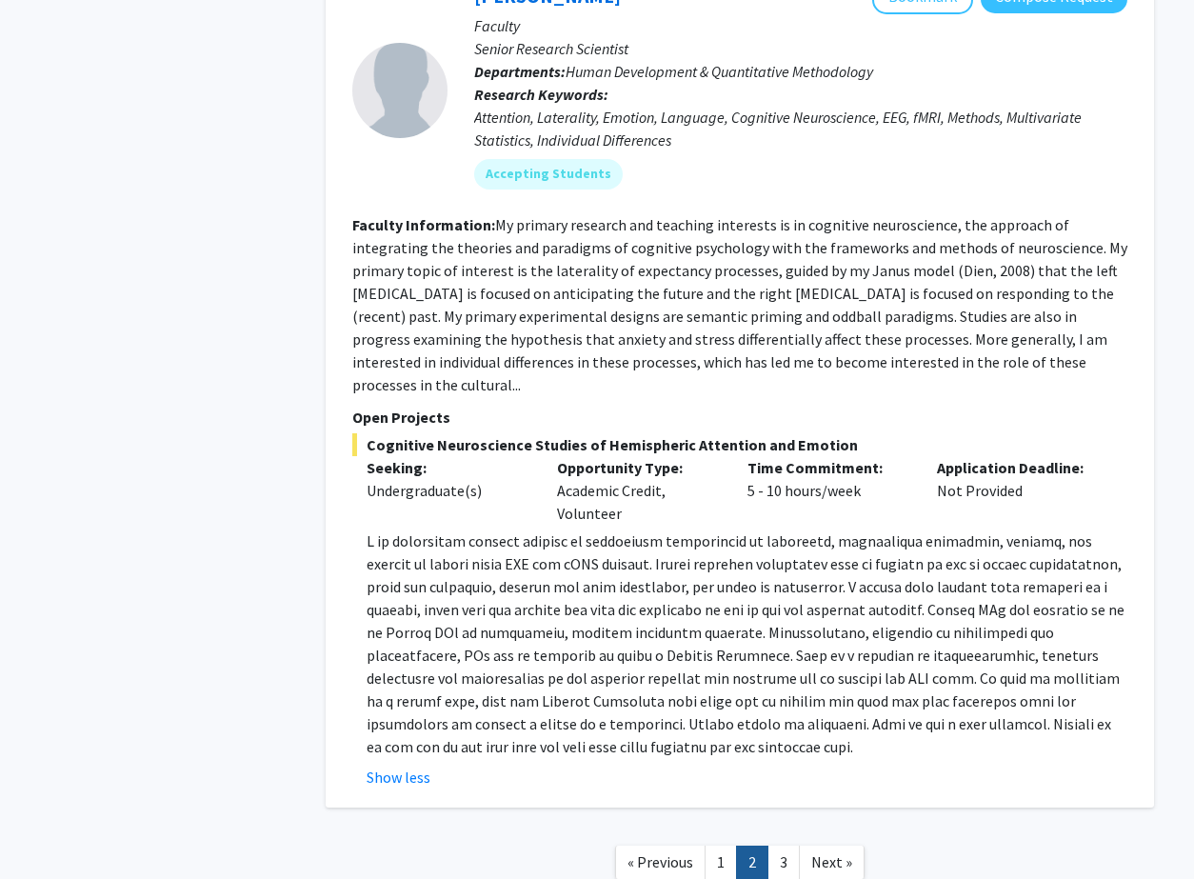
scroll to position [7206, 0]
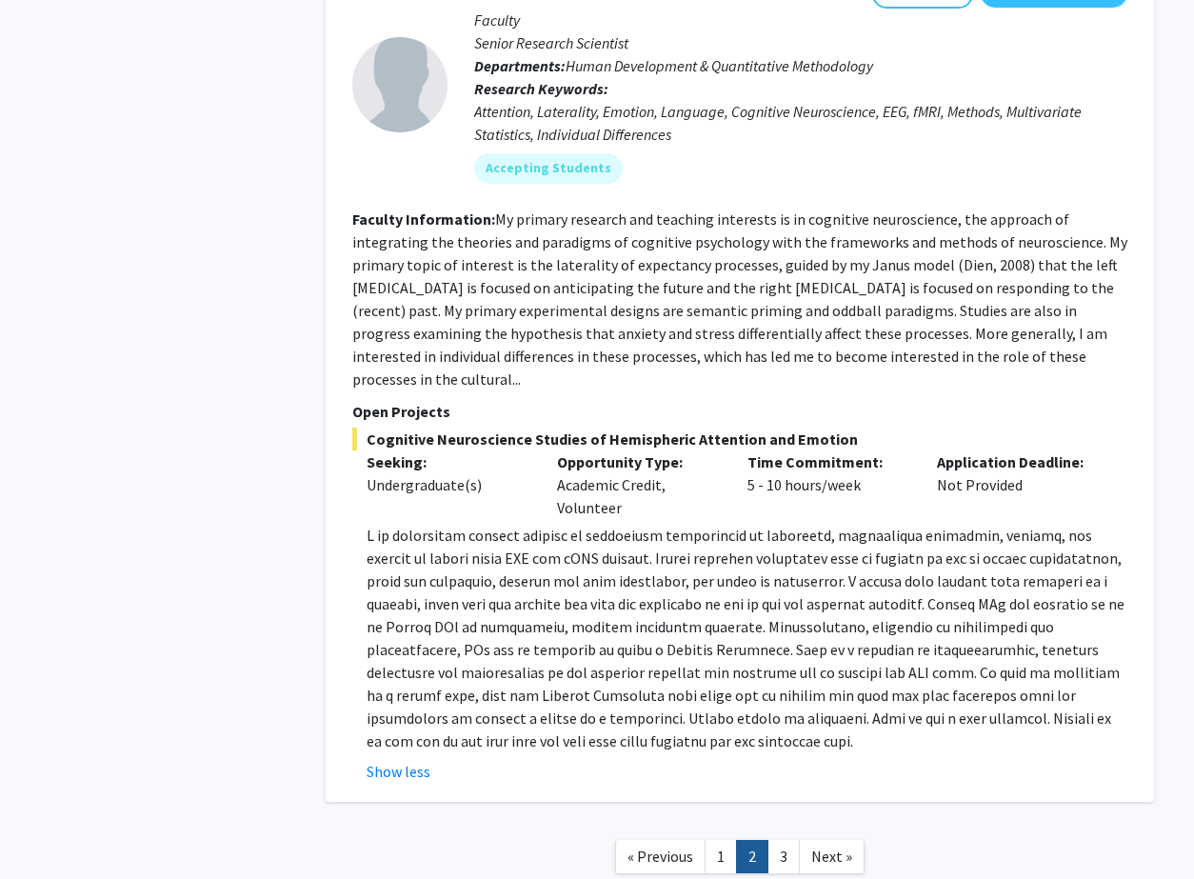
click at [720, 840] on link "1" at bounding box center [721, 856] width 32 height 33
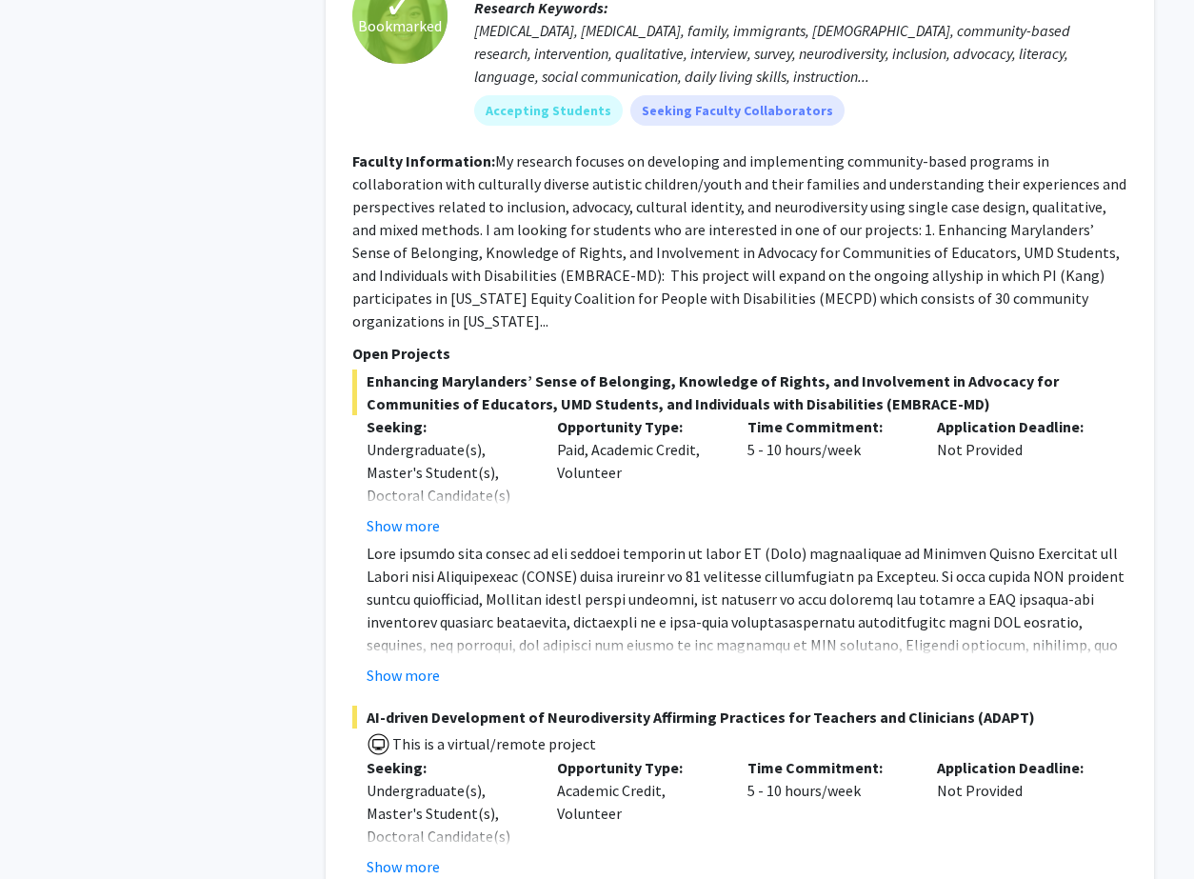
scroll to position [3115, 0]
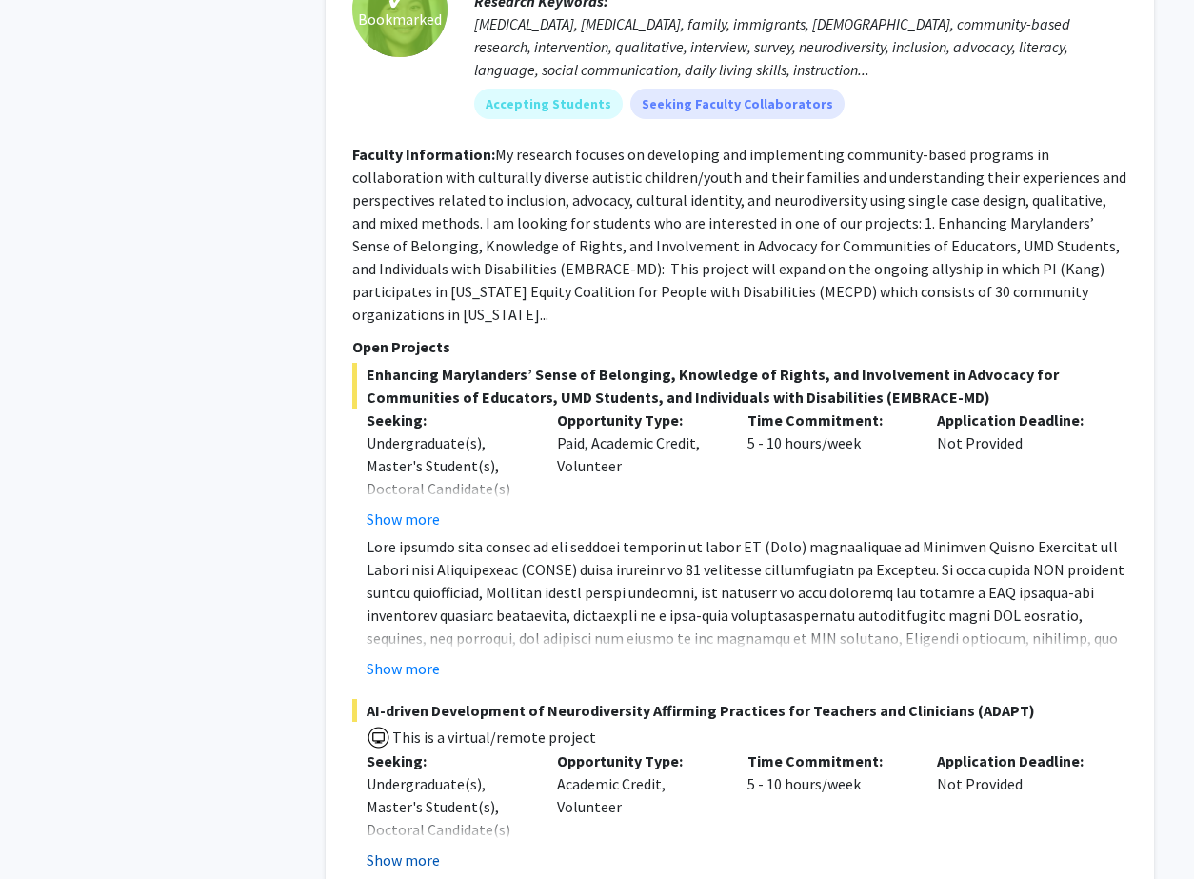
click at [415, 848] on button "Show more" at bounding box center [403, 859] width 73 height 23
click at [407, 487] on div "Enhancing Marylanders’ Sense of Belonging, Knowledge of Rights, and Involvement…" at bounding box center [739, 521] width 775 height 317
click at [400, 507] on button "Show more" at bounding box center [403, 518] width 73 height 23
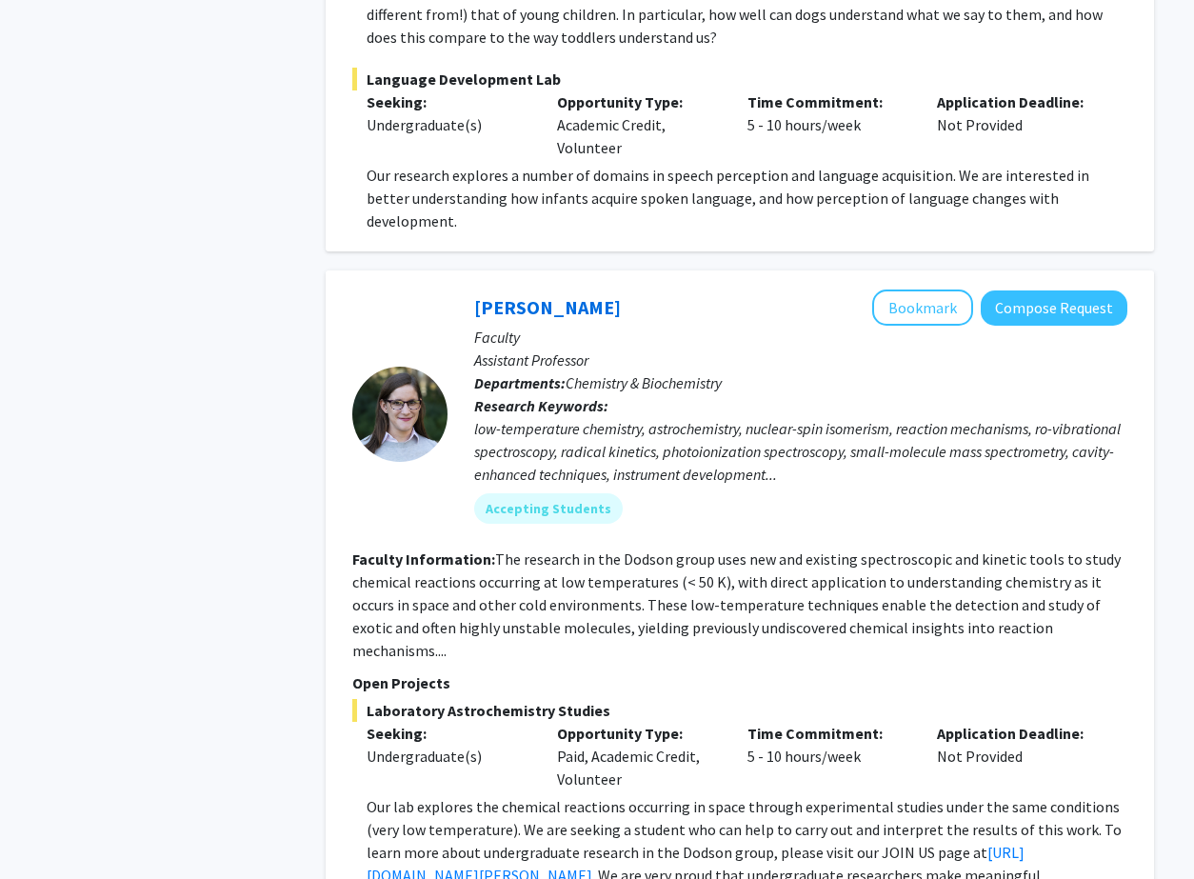
scroll to position [8193, 0]
